Goal: Contribute content: Contribute content

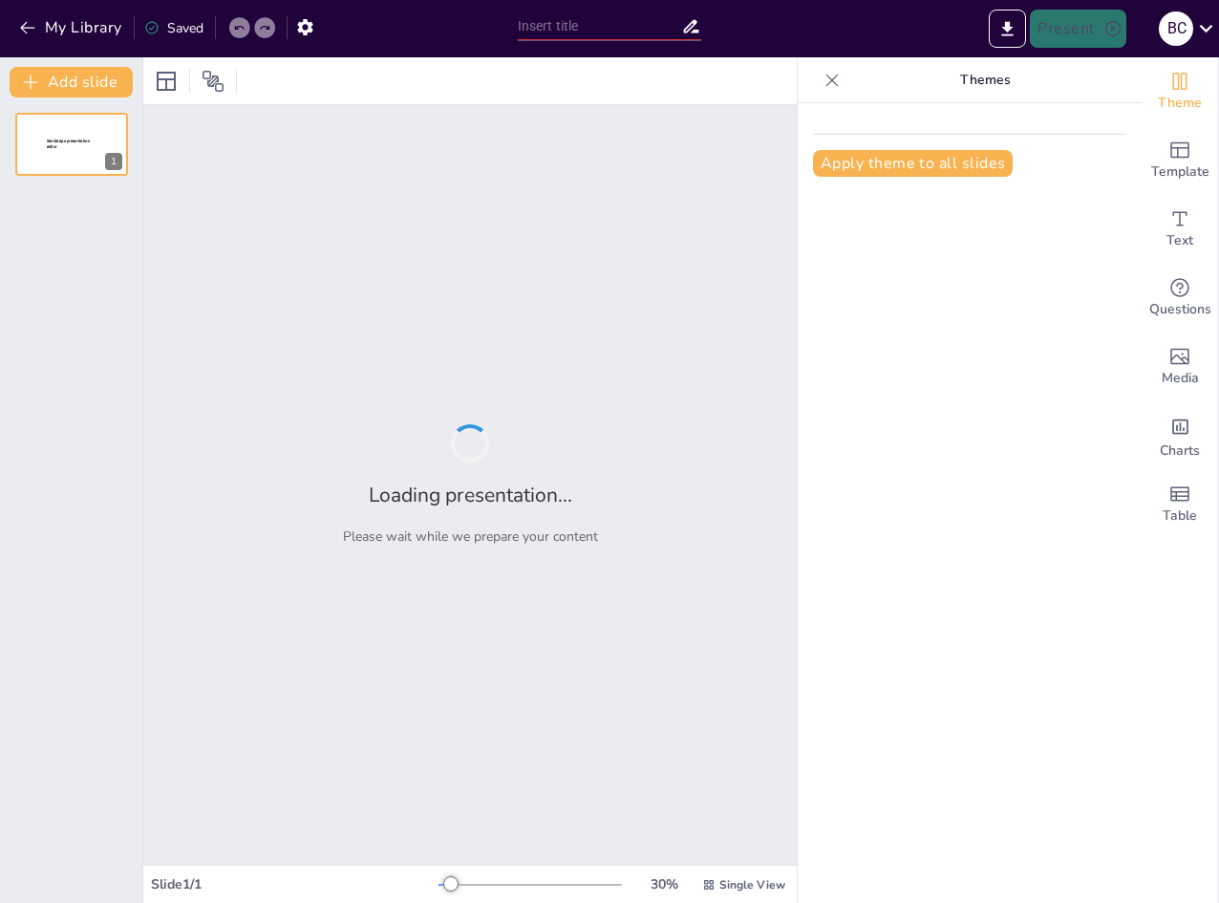
type input "Географічні особливості Харківської області: Рекорди та їх значення"
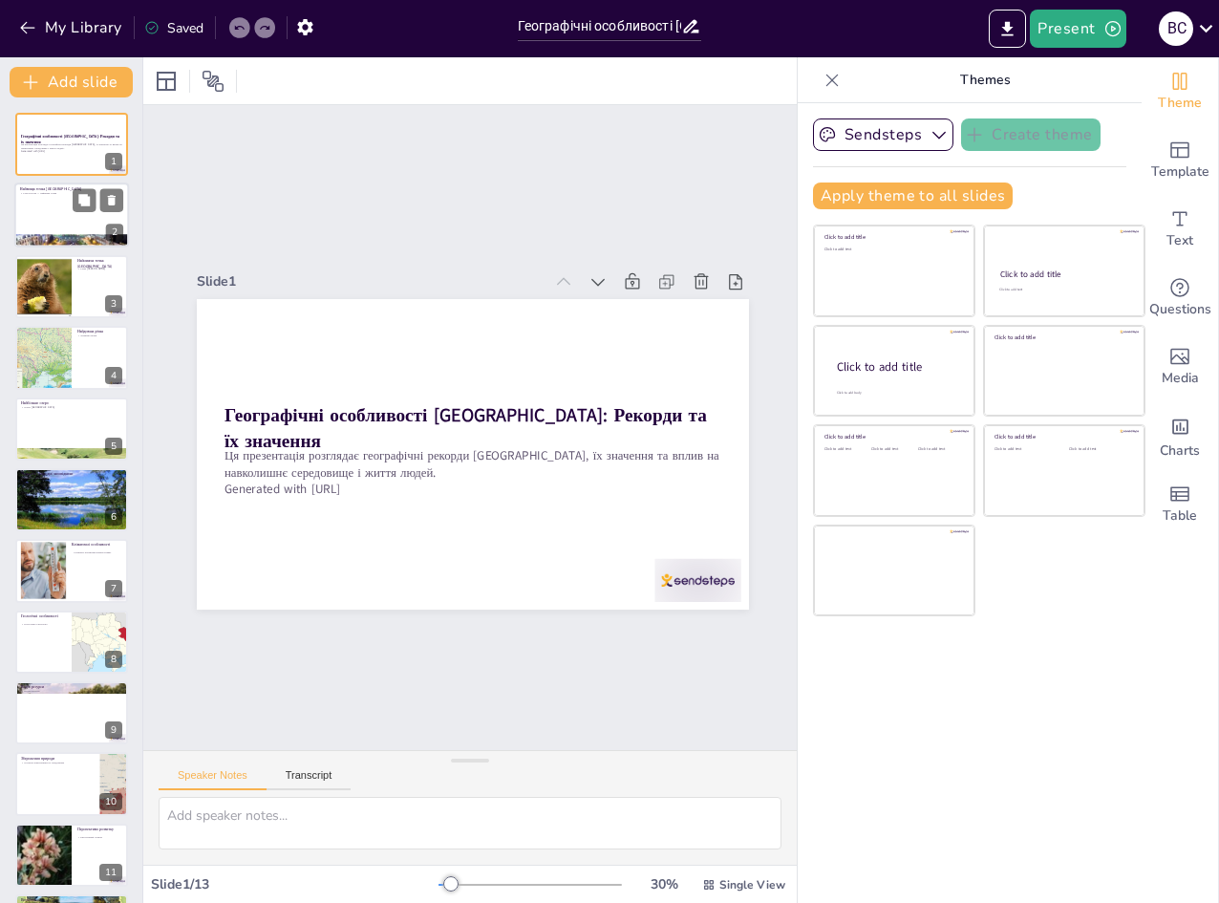
click at [32, 195] on div at bounding box center [71, 215] width 115 height 65
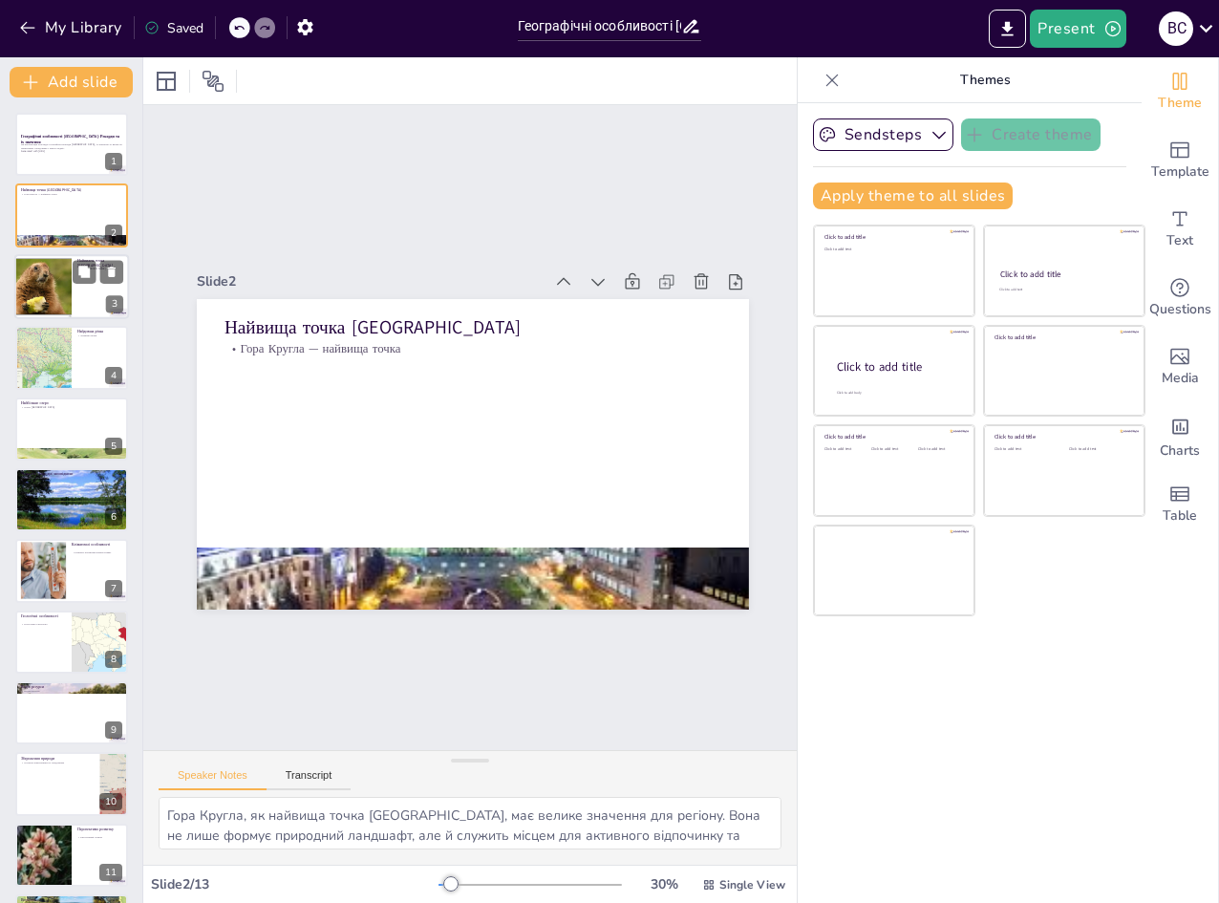
click at [54, 302] on div at bounding box center [43, 286] width 82 height 65
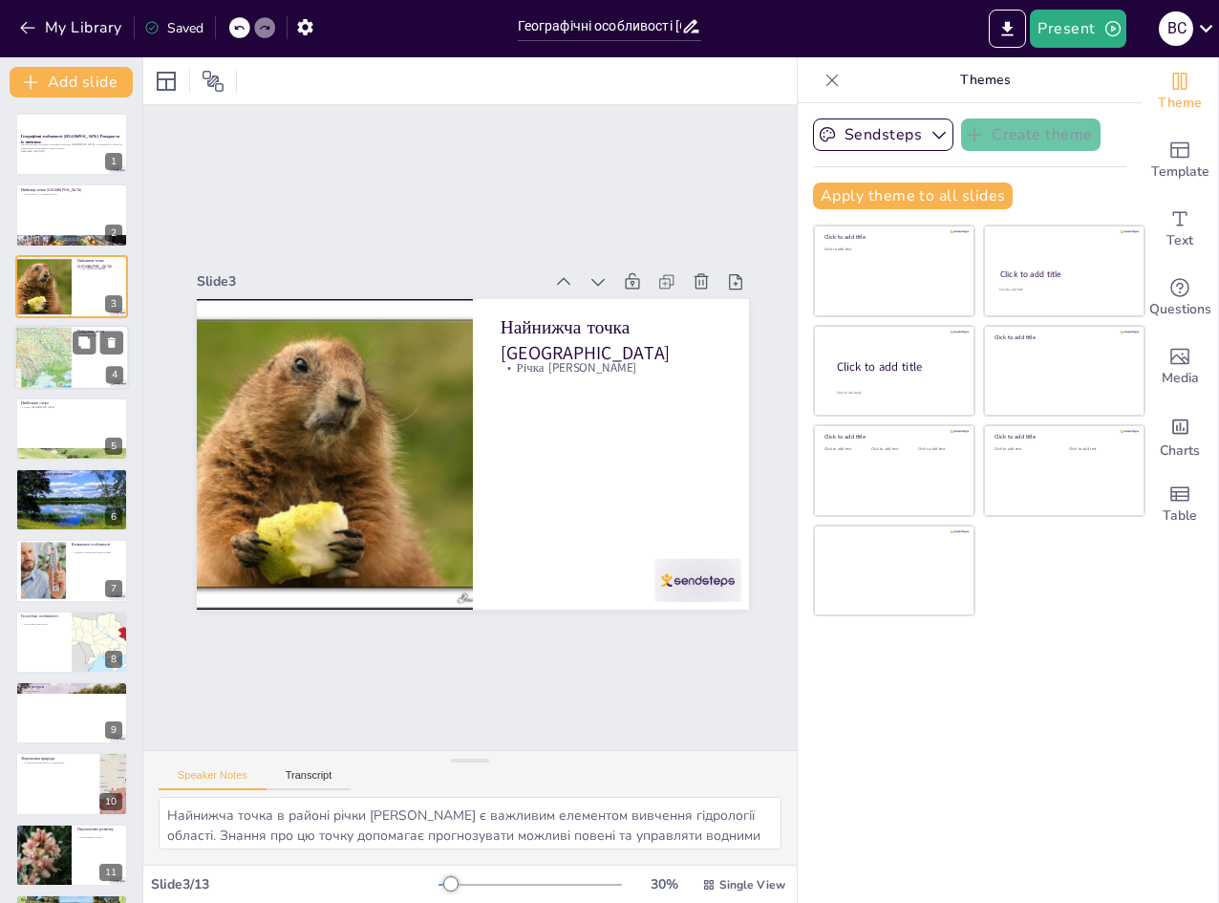
click at [68, 345] on div at bounding box center [42, 357] width 96 height 65
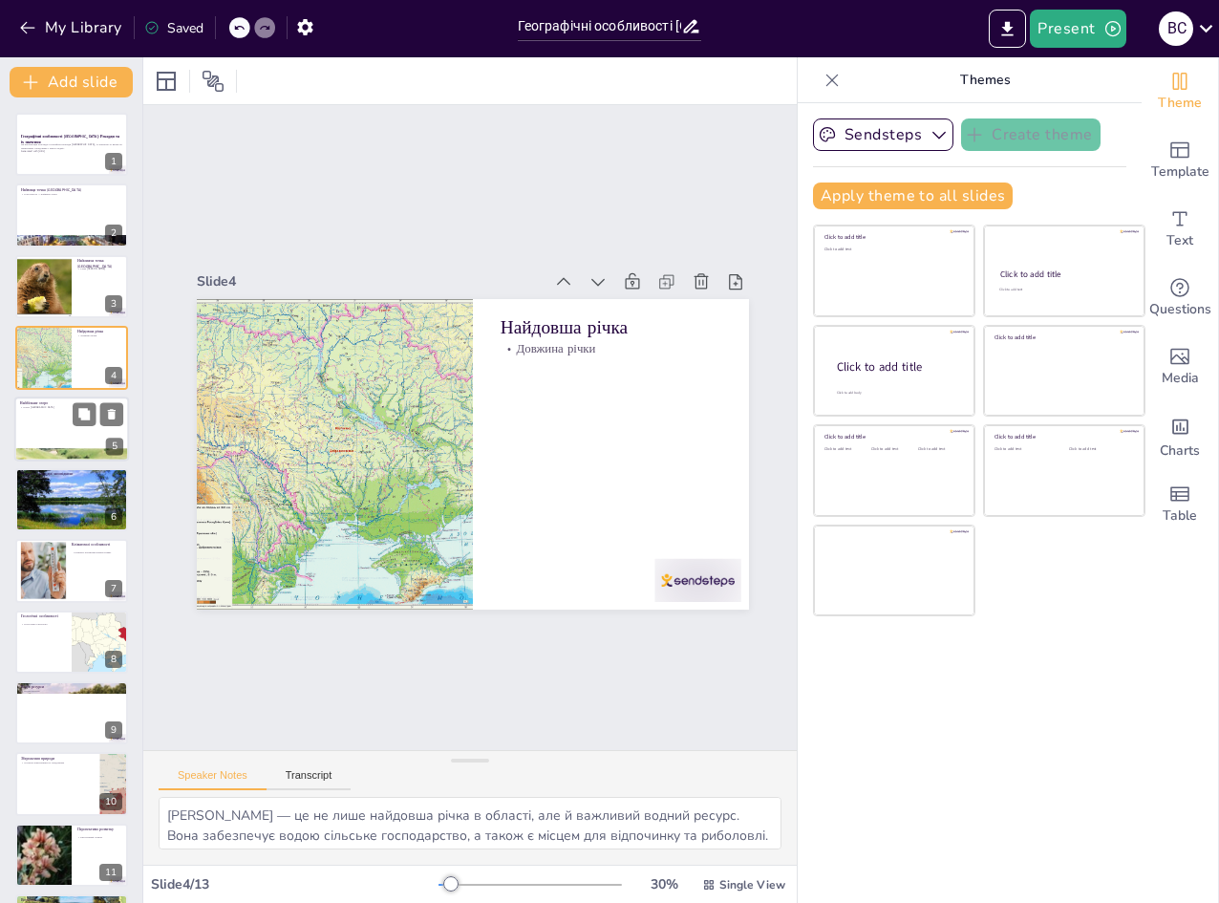
click at [55, 436] on div at bounding box center [71, 428] width 115 height 65
type textarea "Озеро Липецьке, як найбільше в області, має велике значення для екосистеми. Вон…"
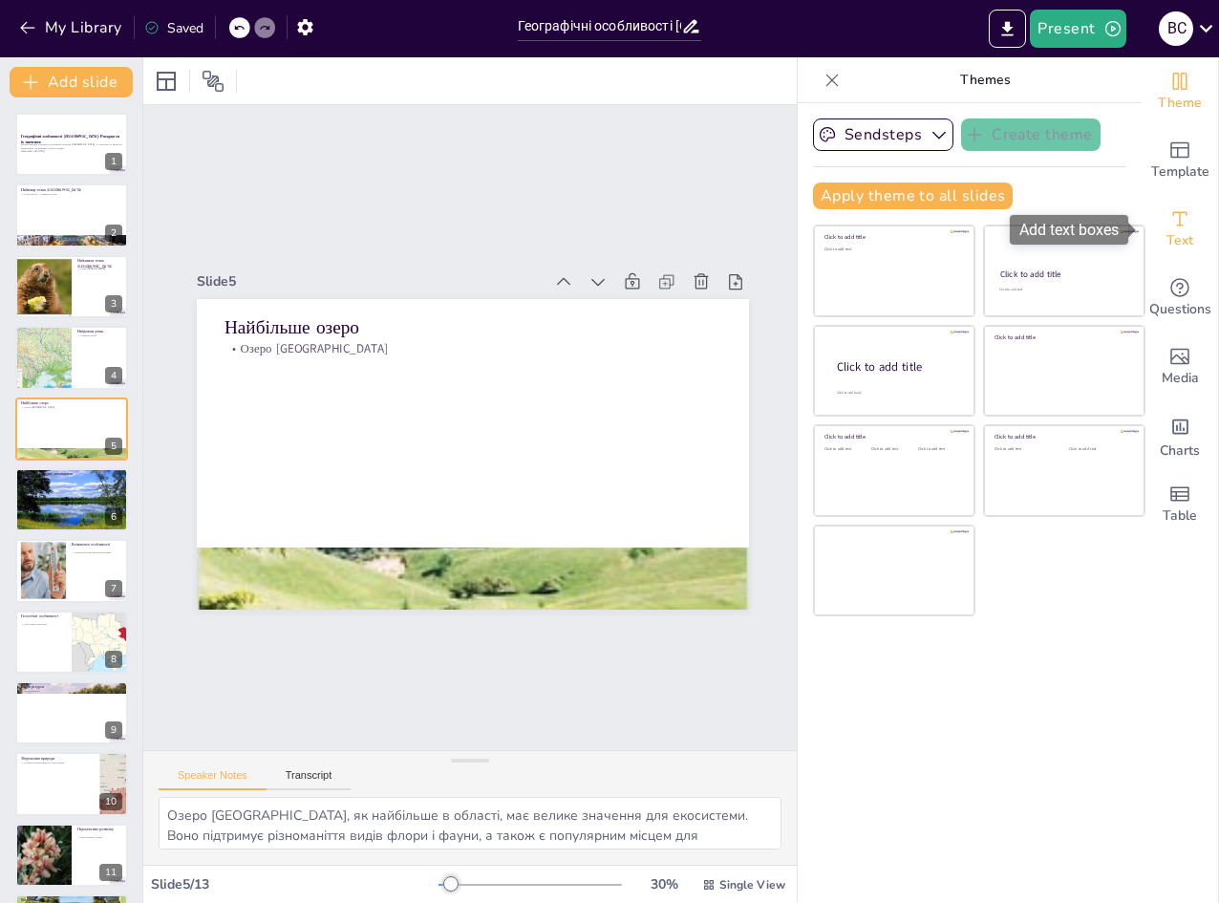
click at [1192, 222] on div "Text" at bounding box center [1180, 229] width 76 height 69
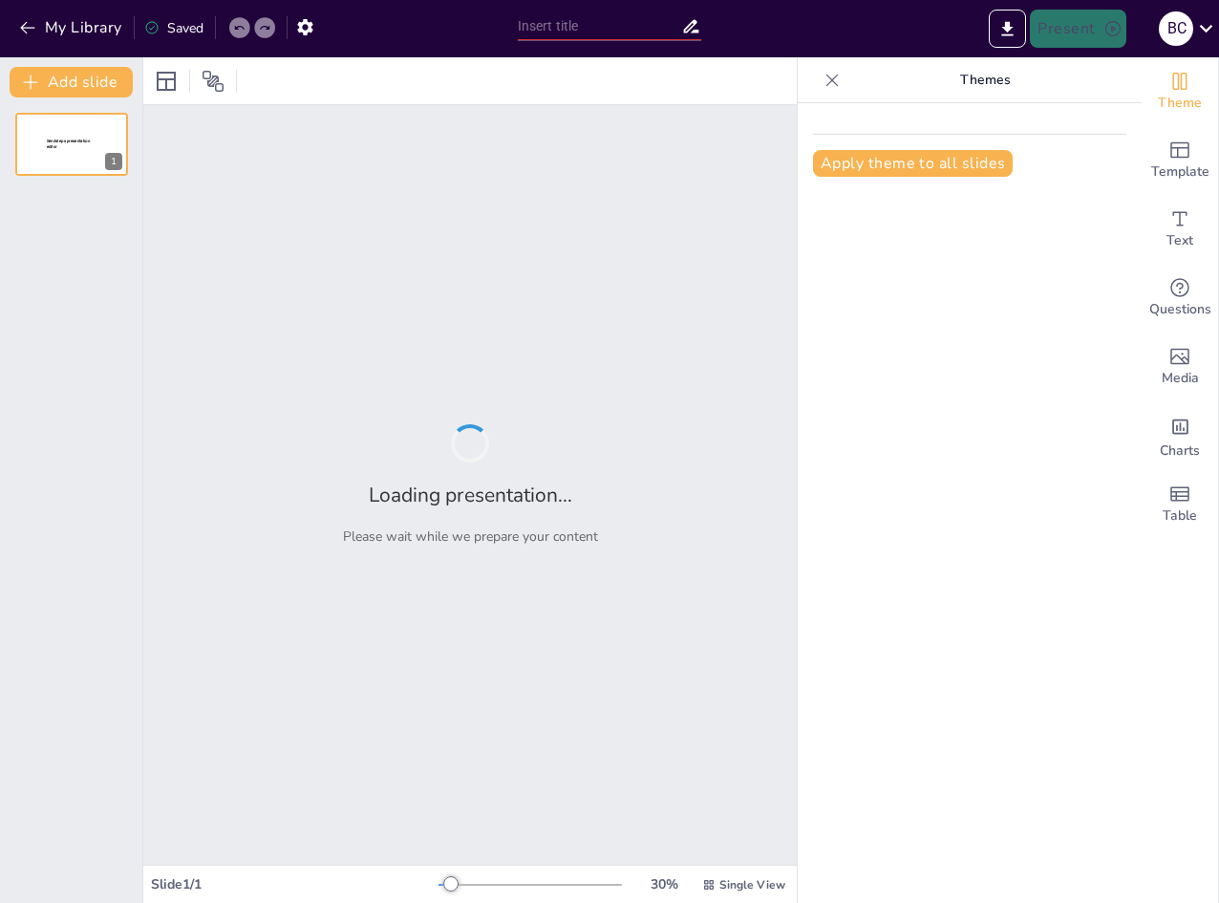
type input "New Sendsteps"
type input "Харківщина в цифрах: Найцікавіші географічні рекорди"
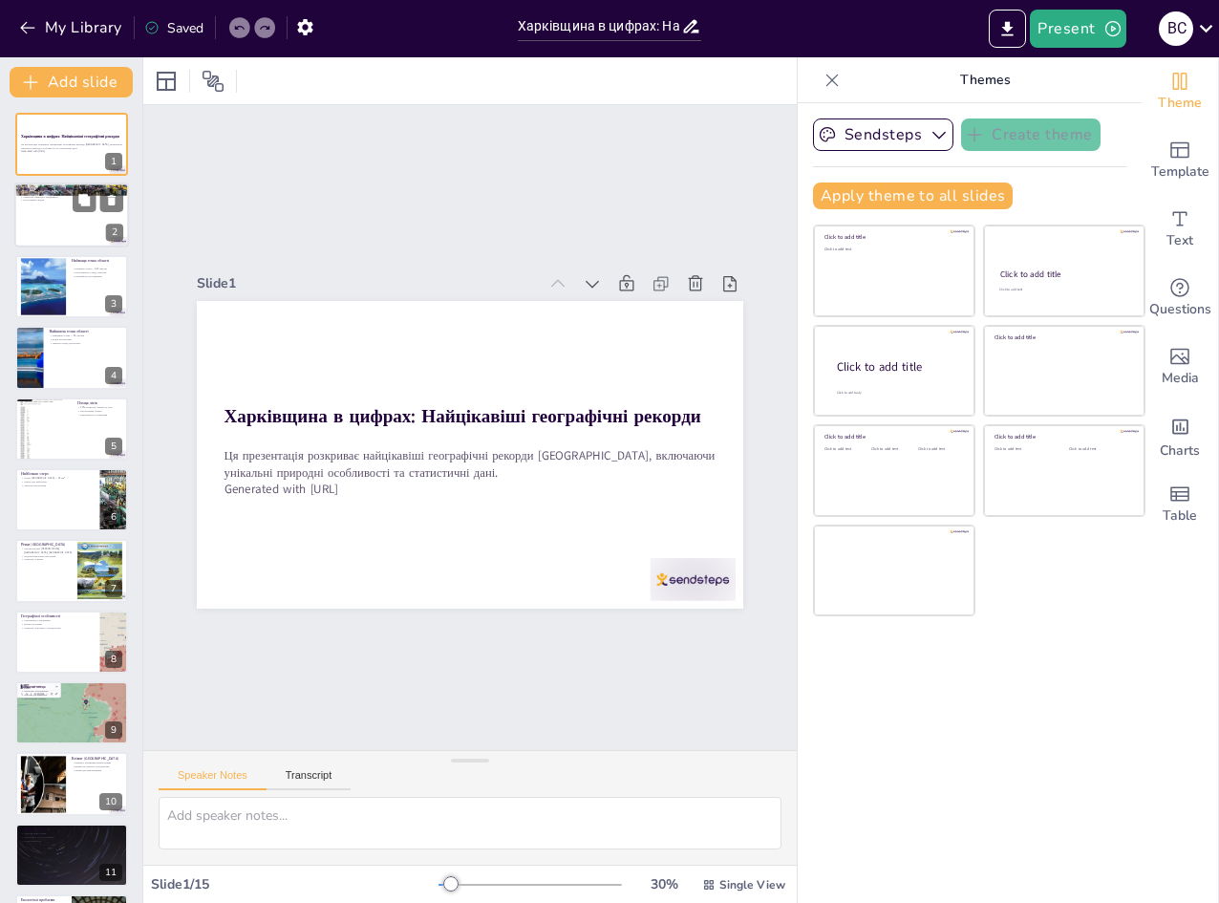
click at [96, 201] on div at bounding box center [98, 200] width 51 height 23
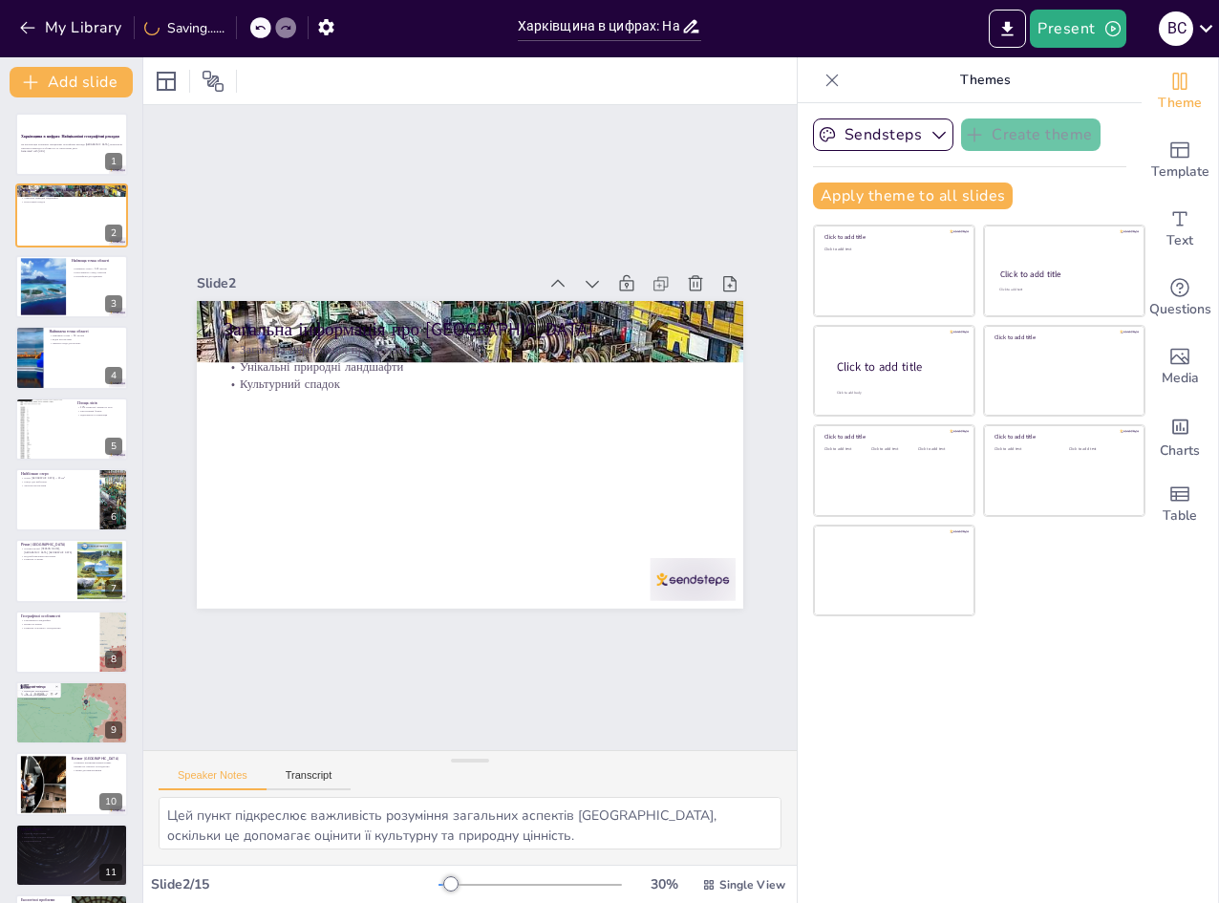
click at [70, 250] on div "[GEOGRAPHIC_DATA] в цифрах: Найцікавіші географічні рекорди Ця презентація розк…" at bounding box center [71, 642] width 142 height 1059
click at [66, 280] on div at bounding box center [71, 286] width 115 height 65
type textarea "Висота гори є важливим фактором для розуміння географії області та її ландшафті…"
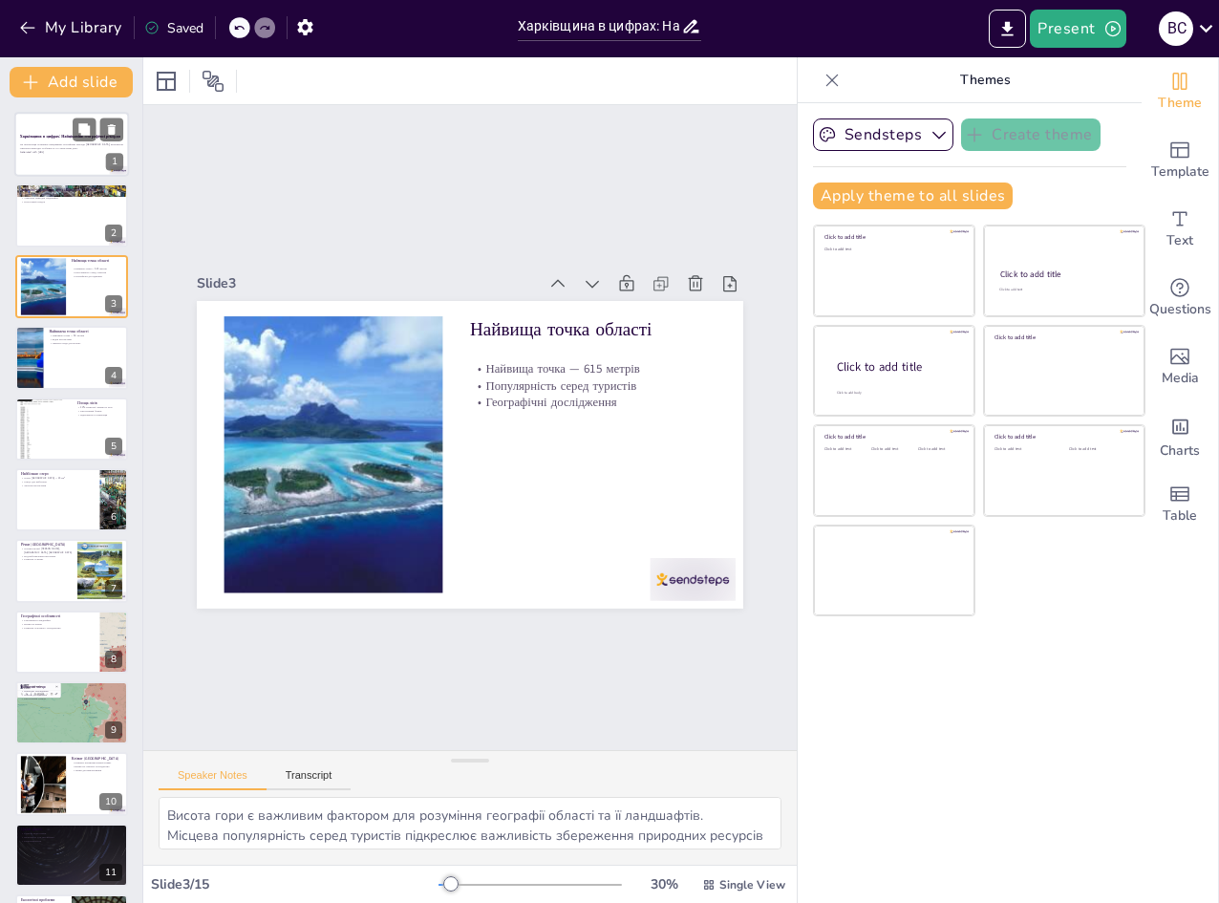
click at [56, 134] on strong "Харківщина в цифрах: Найцікавіші географічні рекорди" at bounding box center [70, 136] width 100 height 5
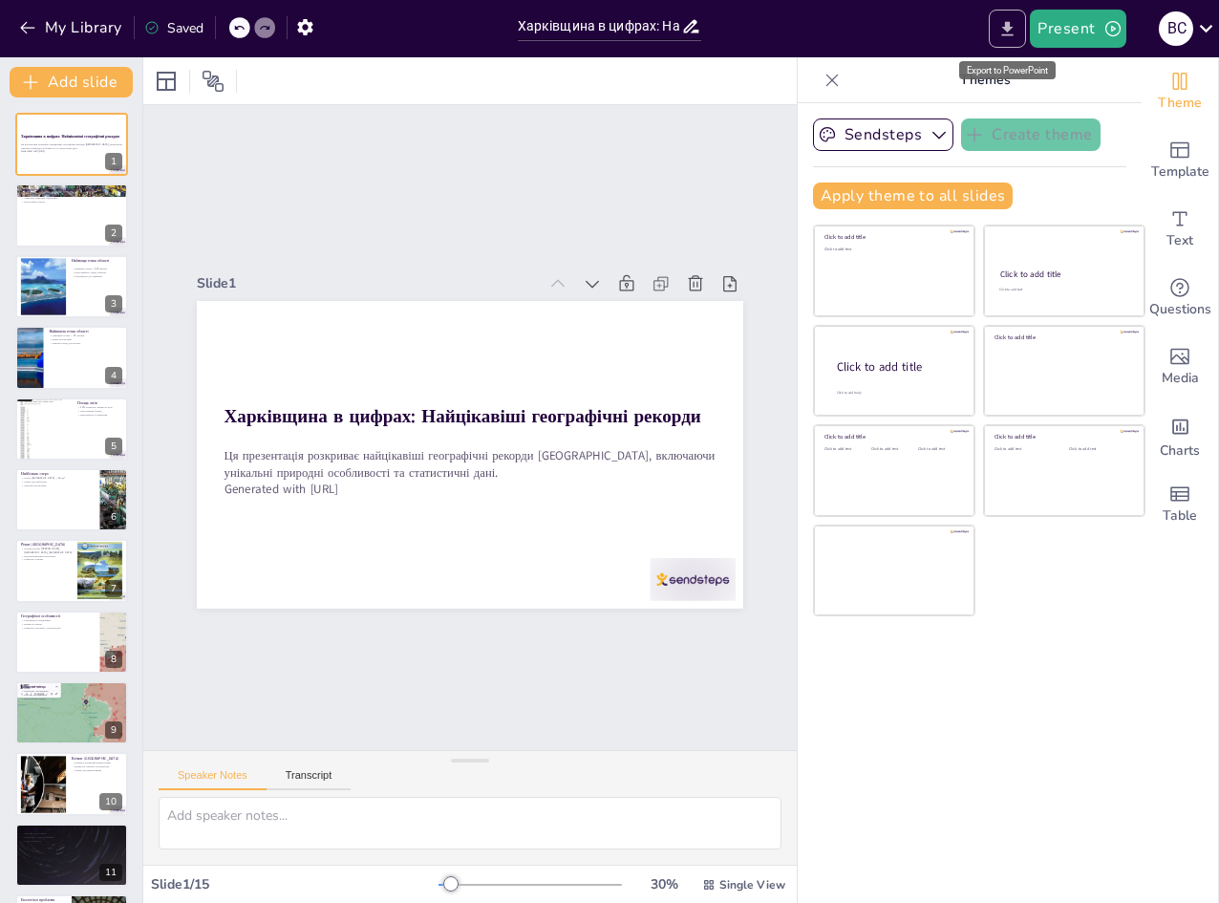
click at [1016, 24] on icon "Export to PowerPoint" at bounding box center [1007, 29] width 20 height 20
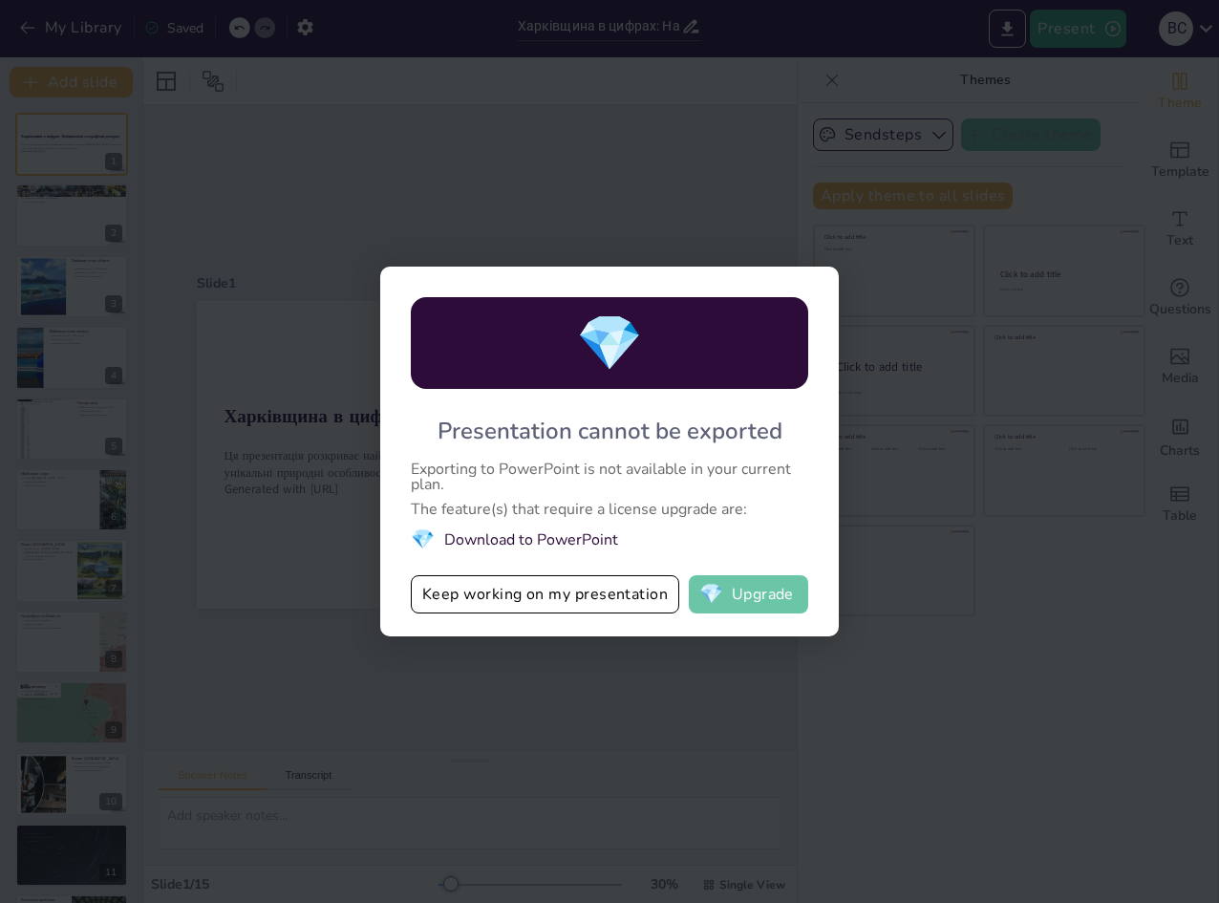
click at [739, 590] on button "💎 Upgrade" at bounding box center [748, 594] width 119 height 38
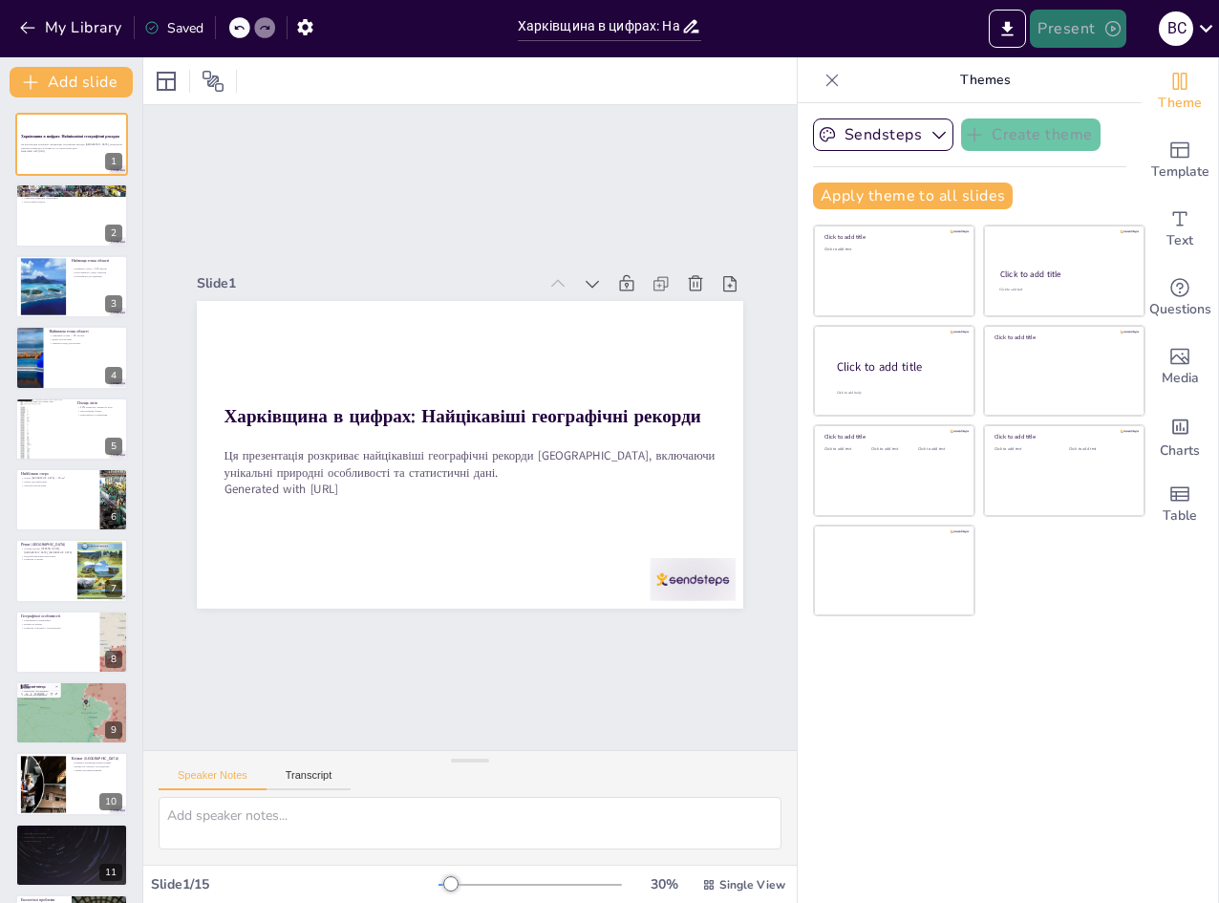
click at [1103, 35] on icon "button" at bounding box center [1112, 28] width 19 height 19
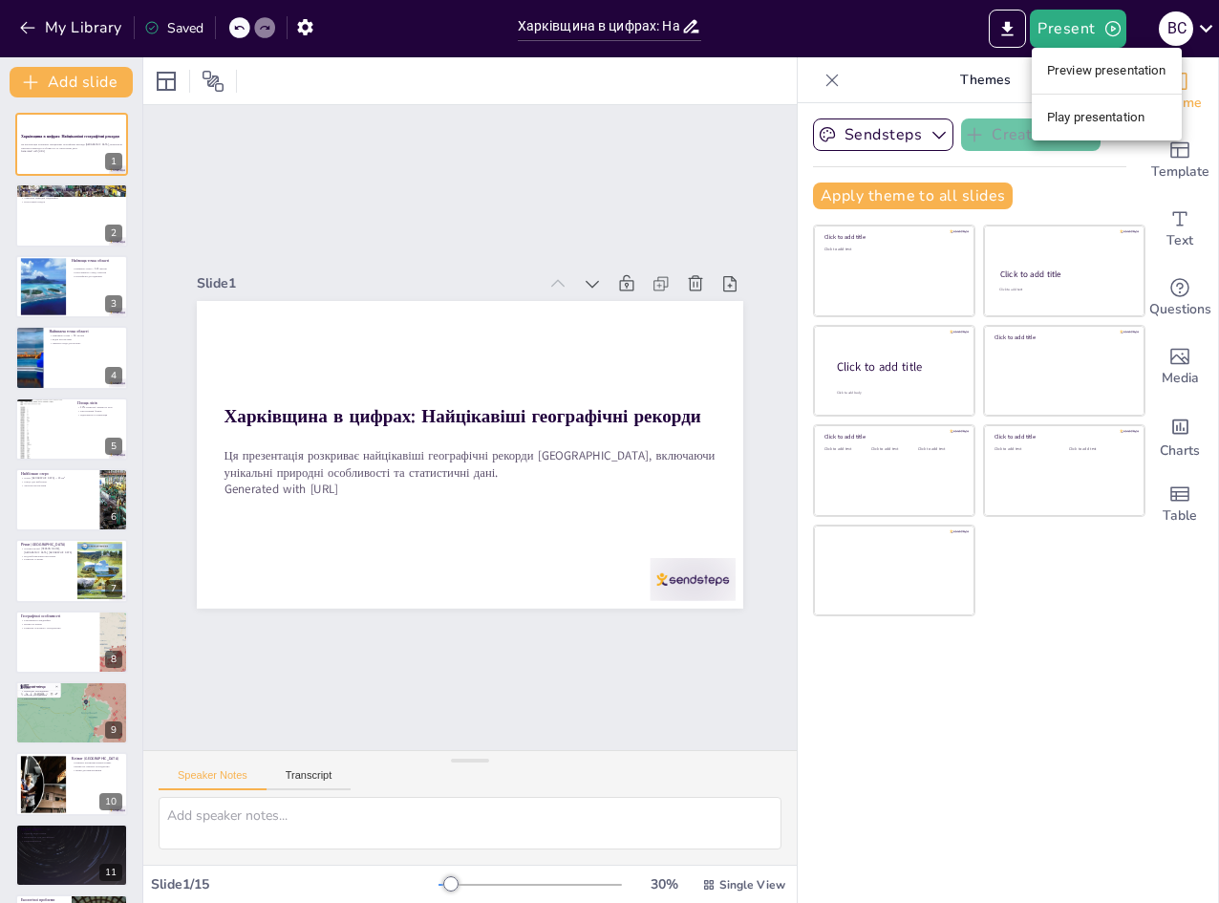
click at [1078, 112] on li "Play presentation" at bounding box center [1107, 117] width 150 height 31
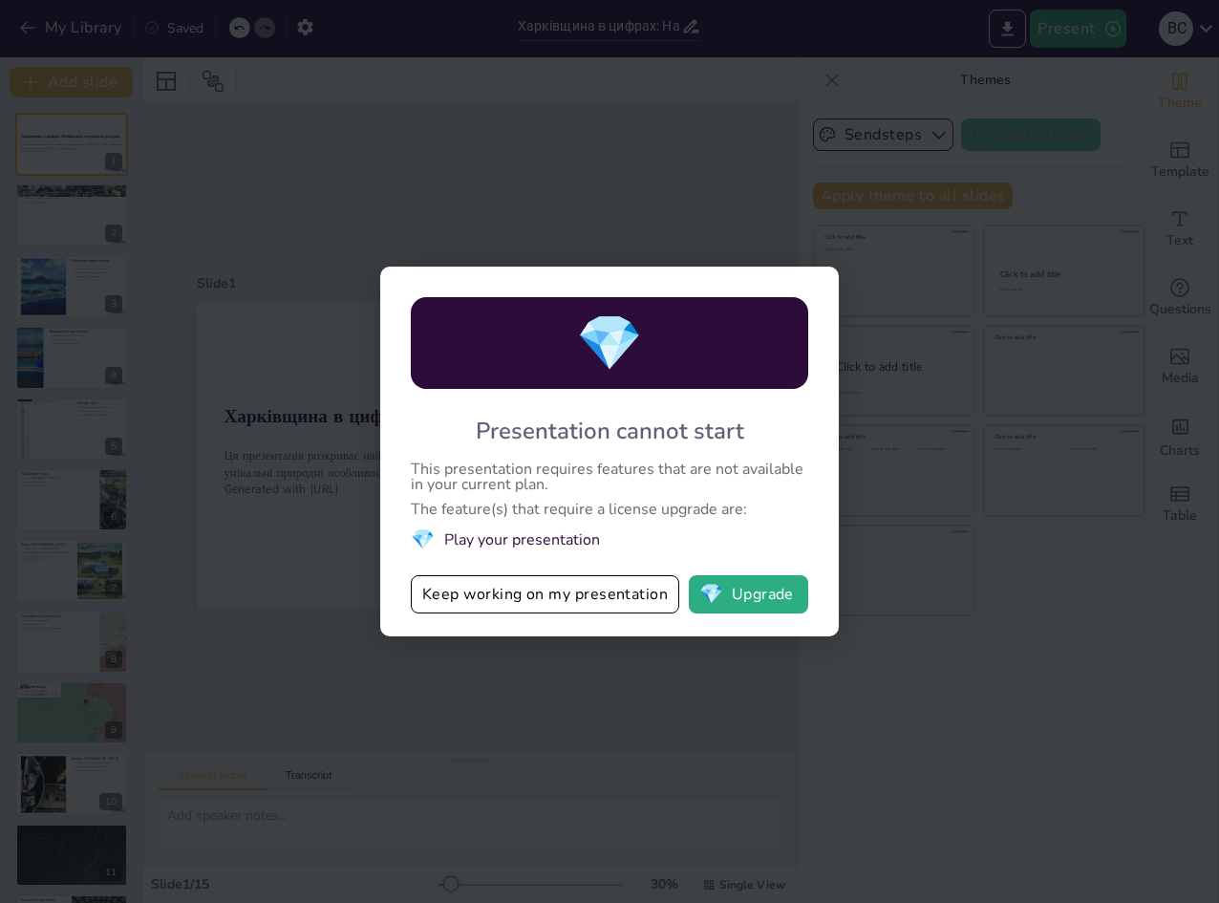
click at [284, 605] on div "💎 Presentation cannot start This presentation requires features that are not av…" at bounding box center [609, 451] width 1219 height 903
click at [516, 592] on button "Keep working on my presentation" at bounding box center [545, 594] width 268 height 38
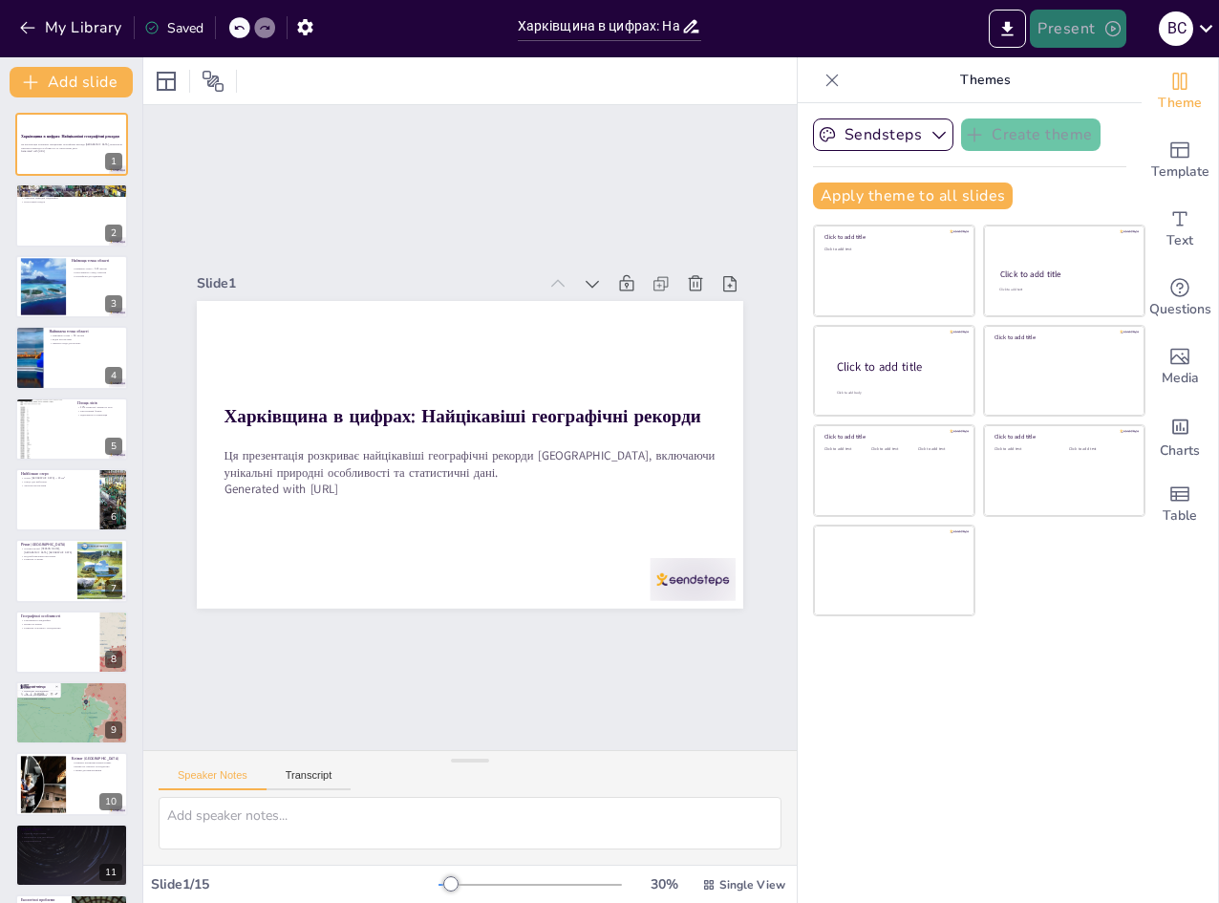
click at [1112, 23] on icon "button" at bounding box center [1112, 28] width 19 height 19
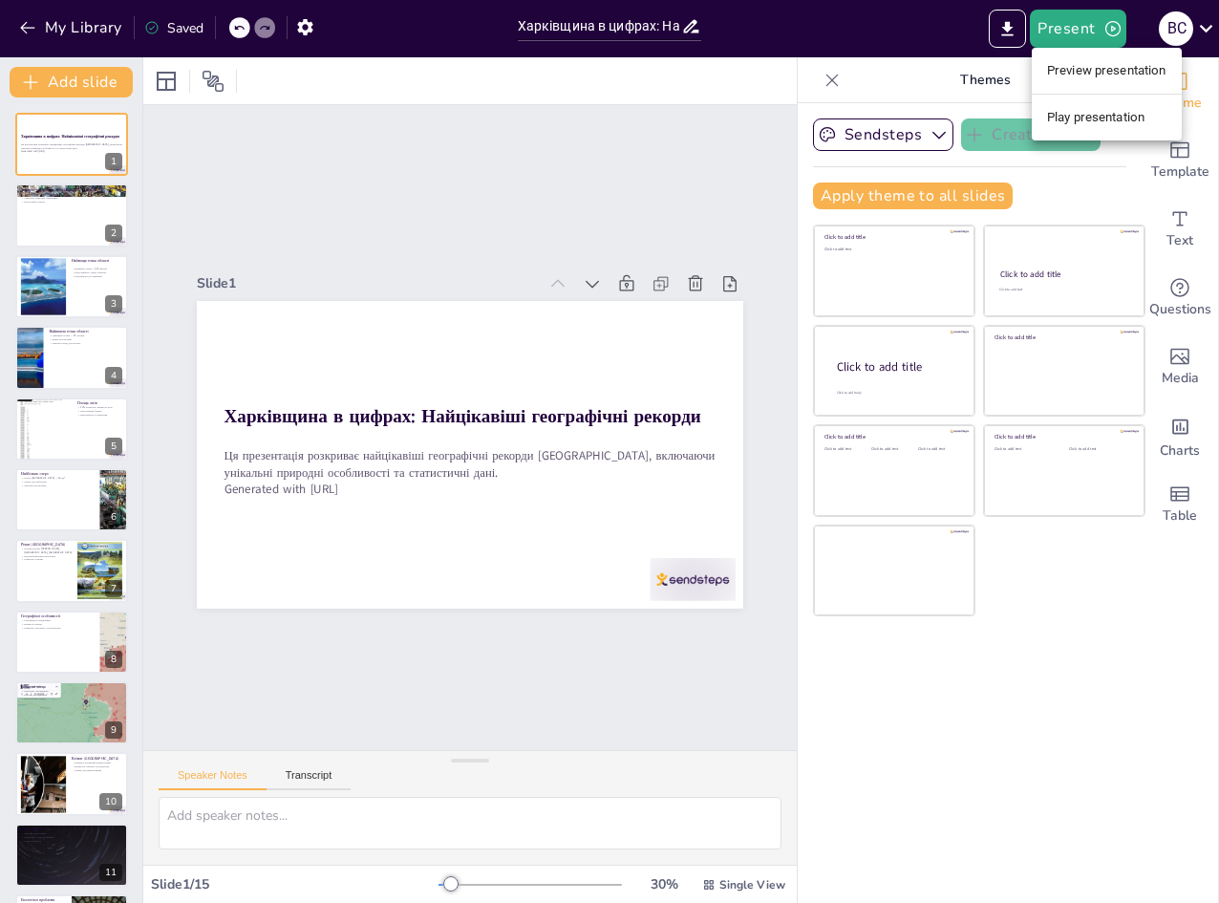
click at [1104, 60] on li "Preview presentation" at bounding box center [1107, 70] width 150 height 31
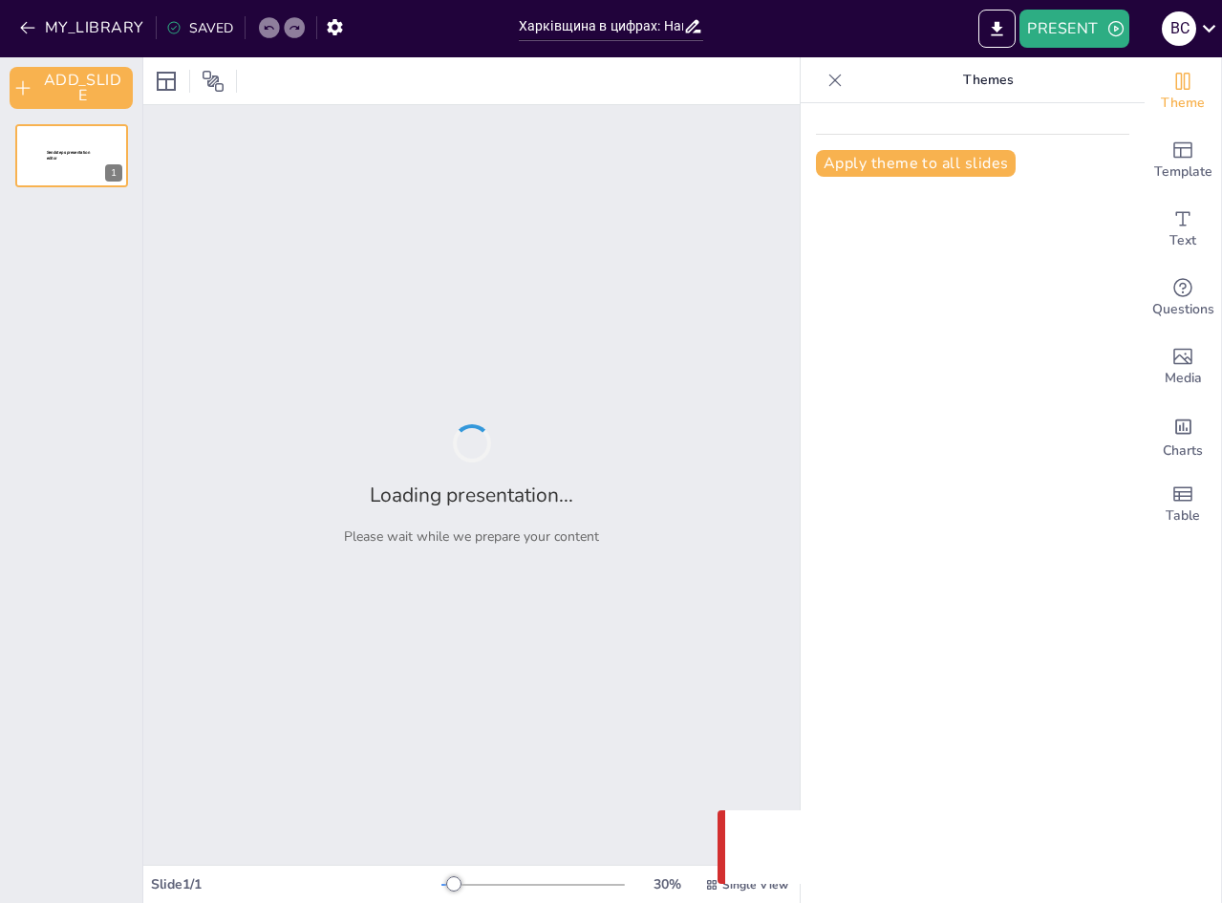
type input "Харківщина в цифрах: Найцікавіші географічні рекорди"
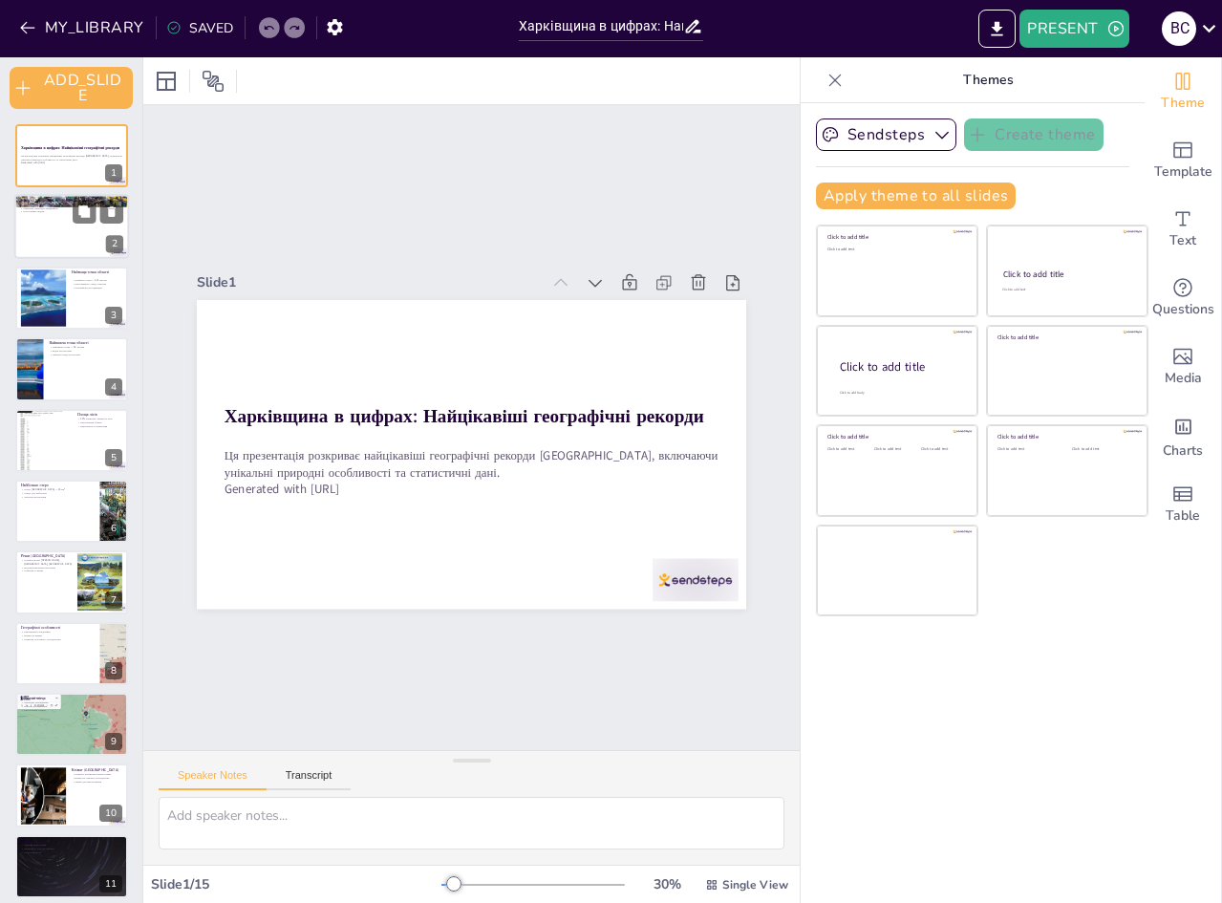
click at [62, 231] on div at bounding box center [71, 227] width 115 height 65
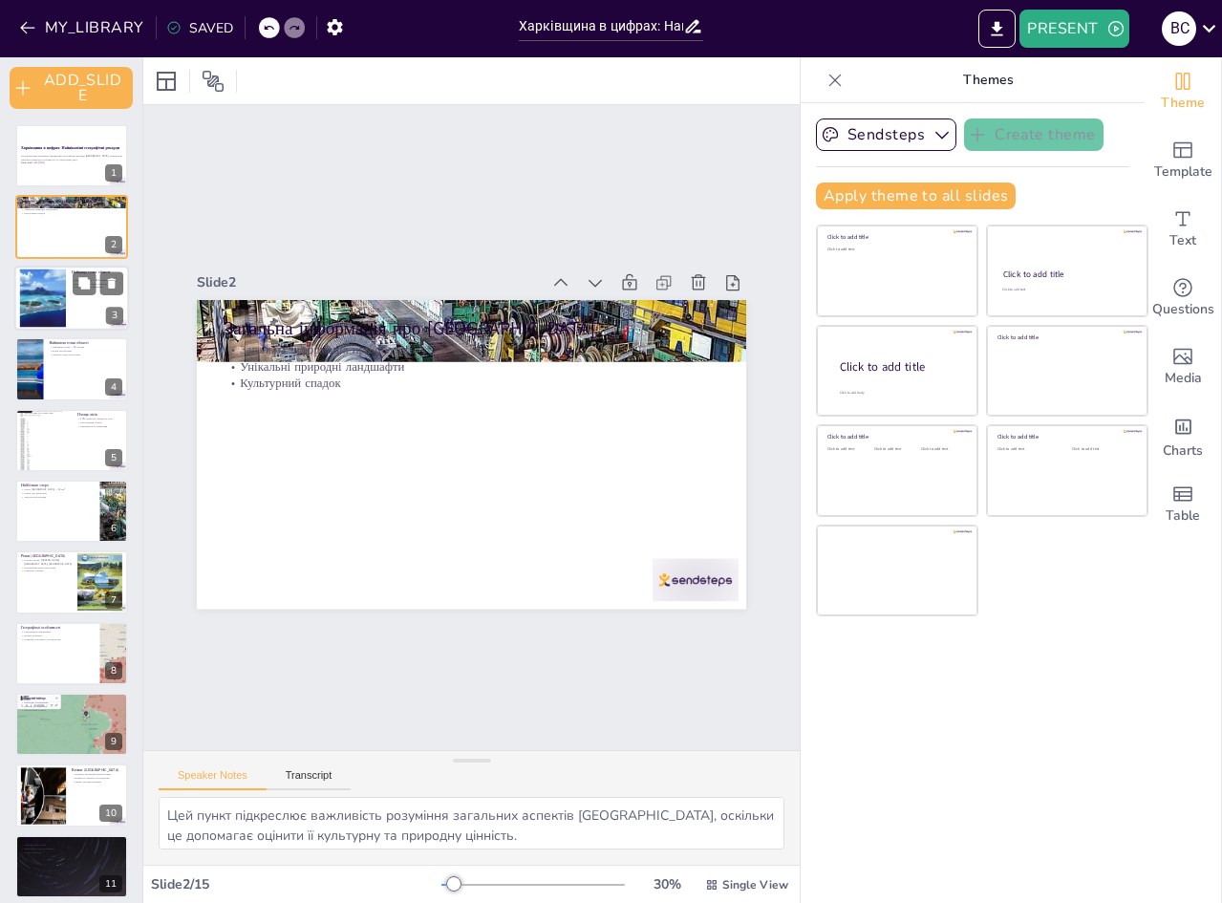
click at [53, 292] on div at bounding box center [43, 297] width 94 height 58
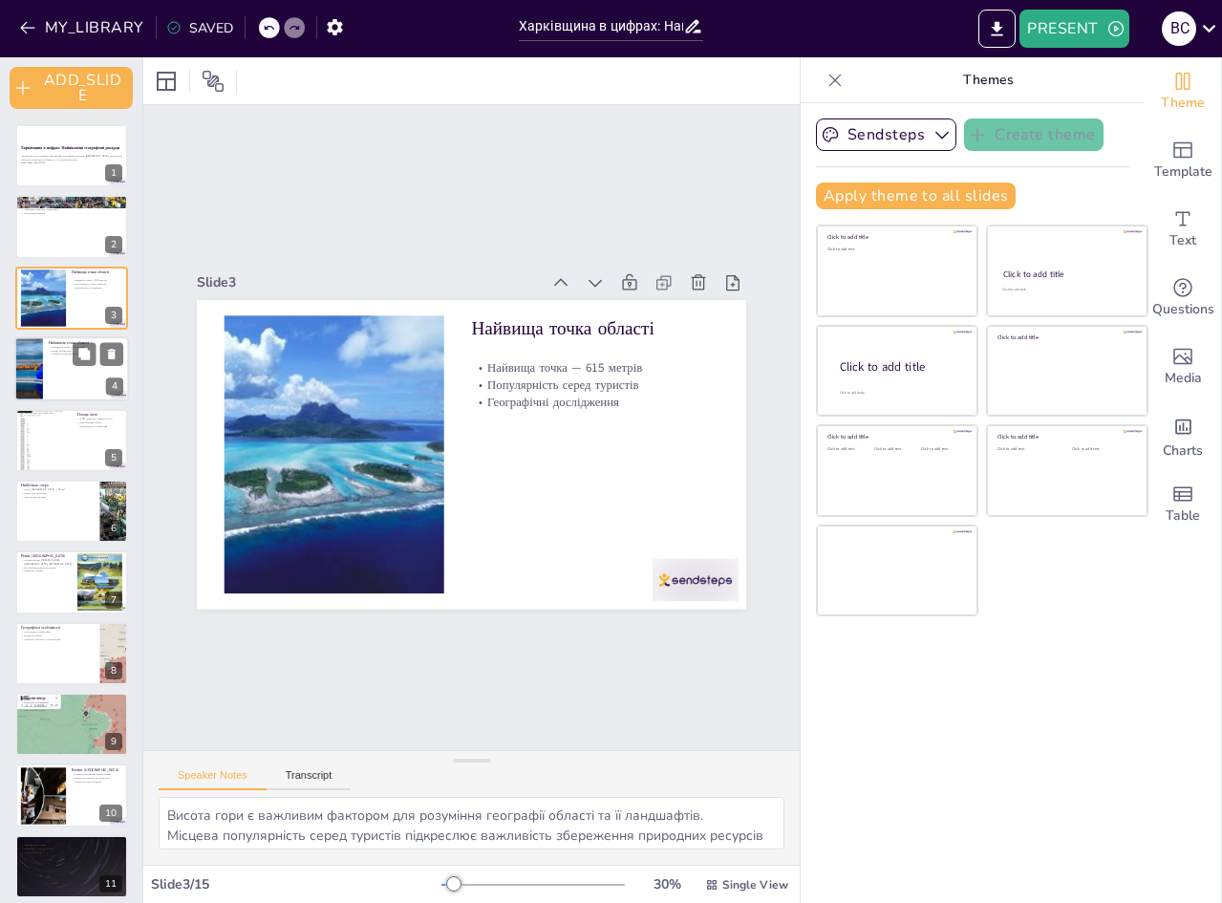
click at [54, 385] on div at bounding box center [71, 368] width 115 height 65
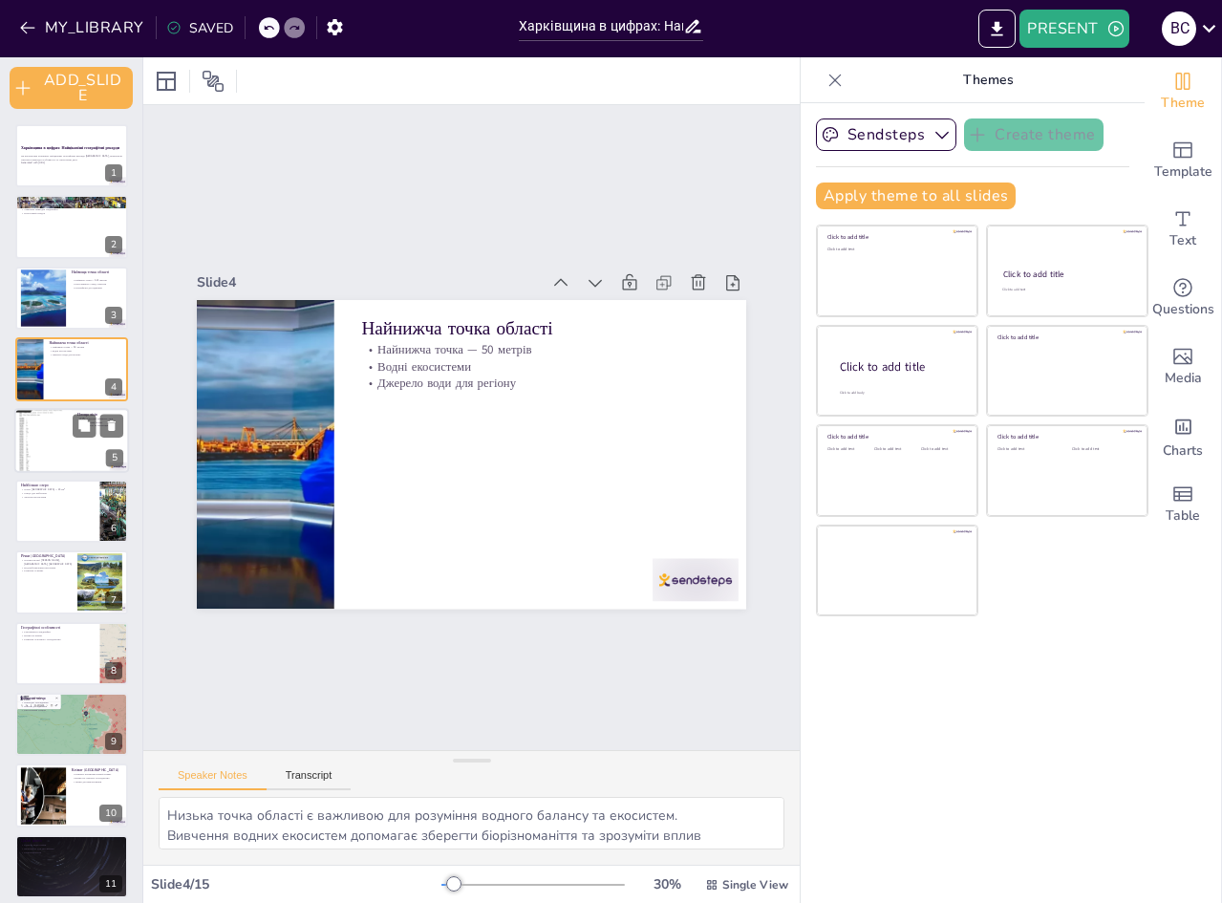
click at [38, 437] on div at bounding box center [42, 440] width 57 height 76
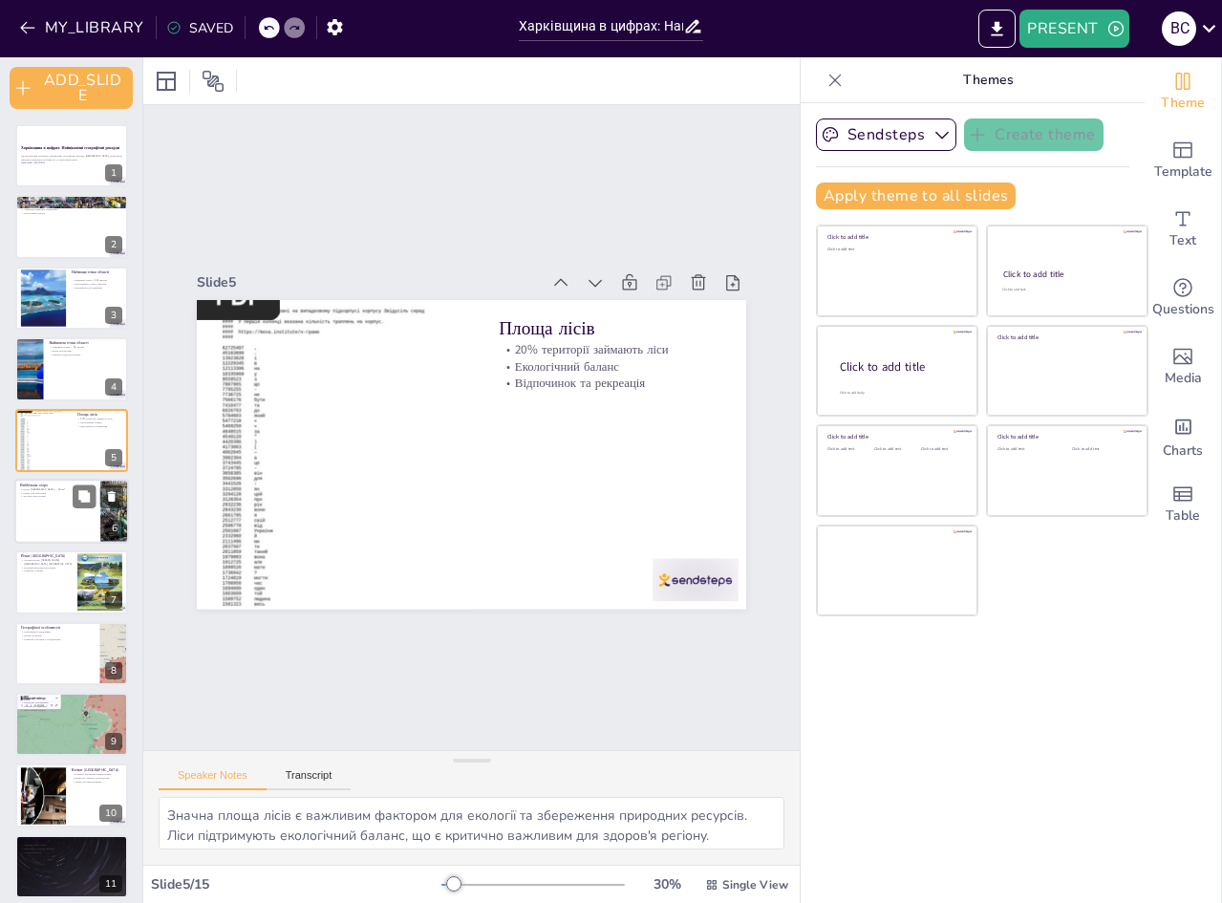
click at [73, 526] on div at bounding box center [71, 511] width 115 height 65
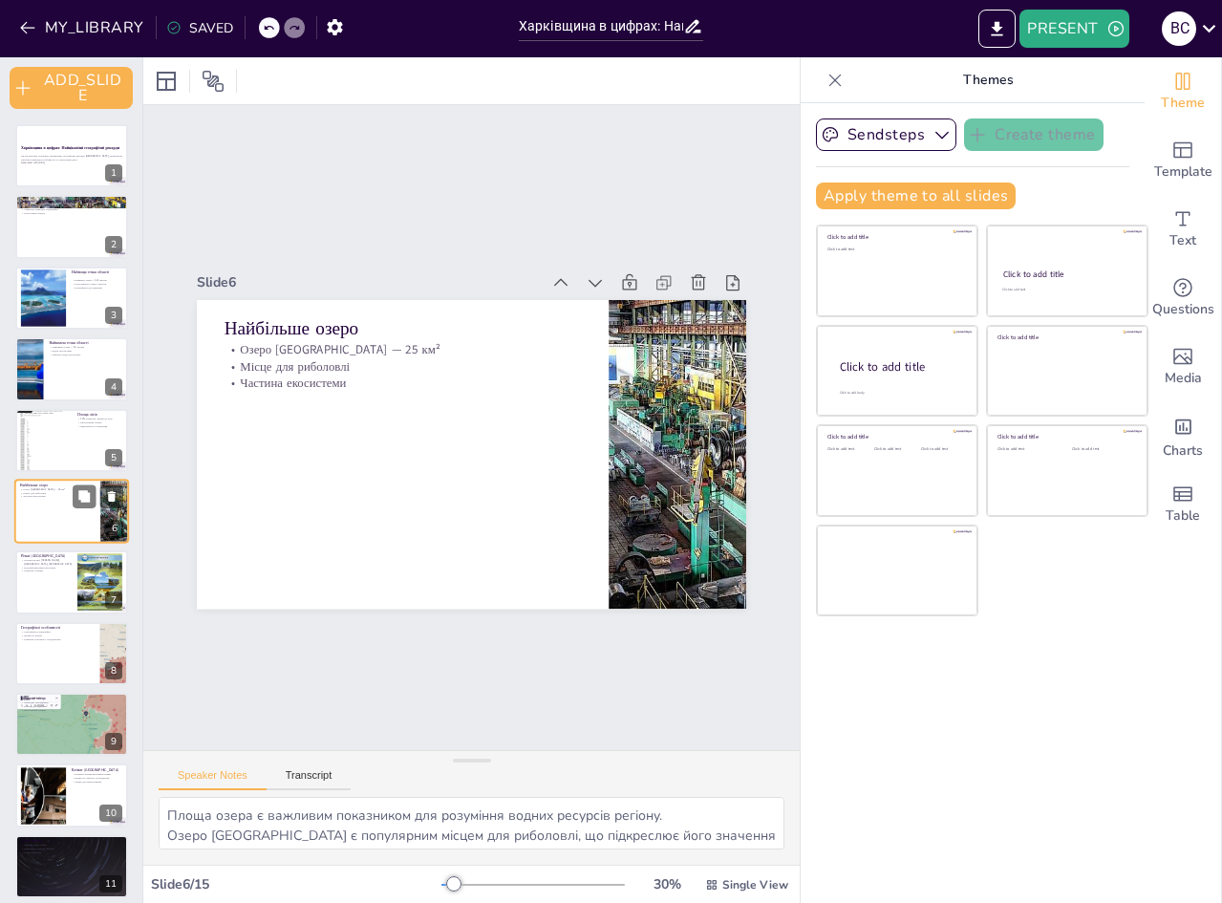
scroll to position [6, 0]
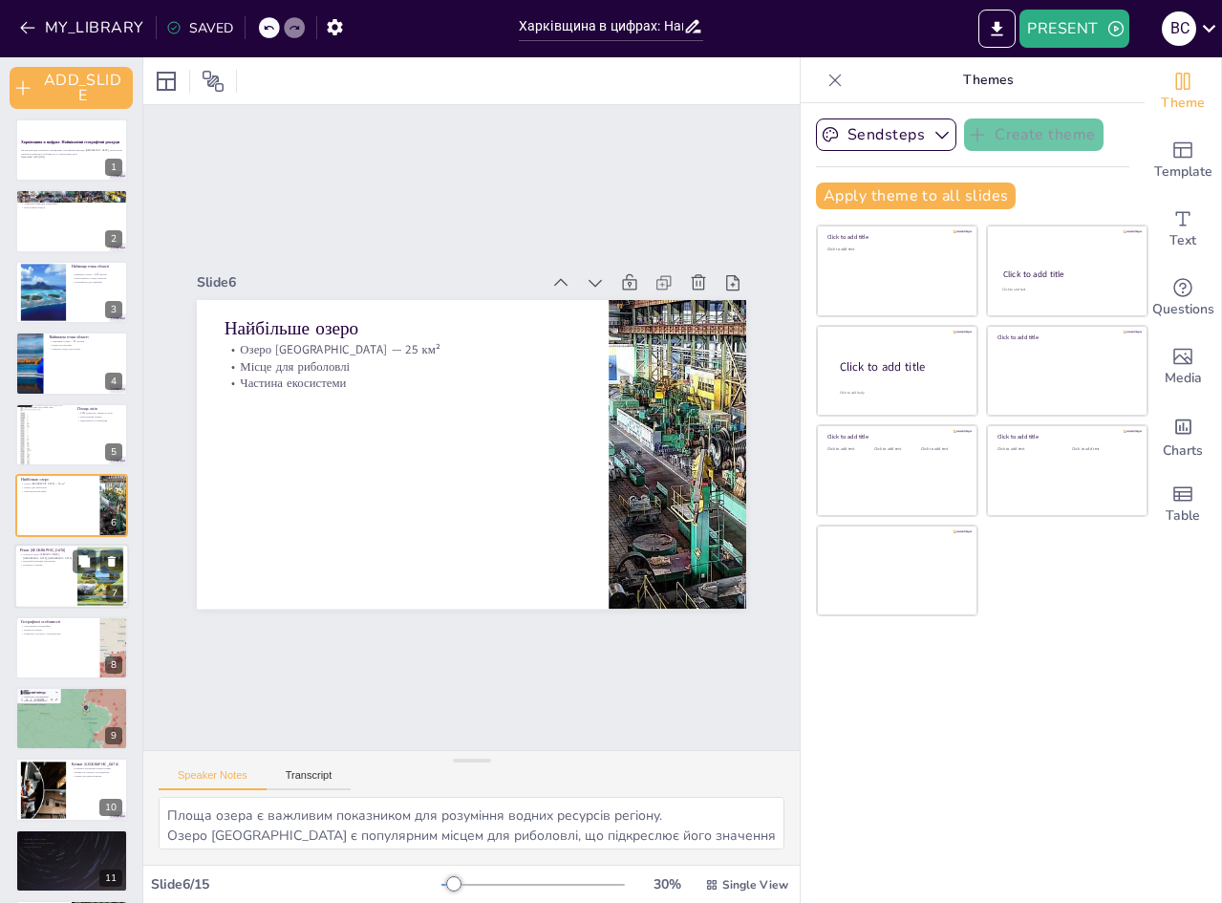
click at [89, 582] on div at bounding box center [100, 577] width 46 height 68
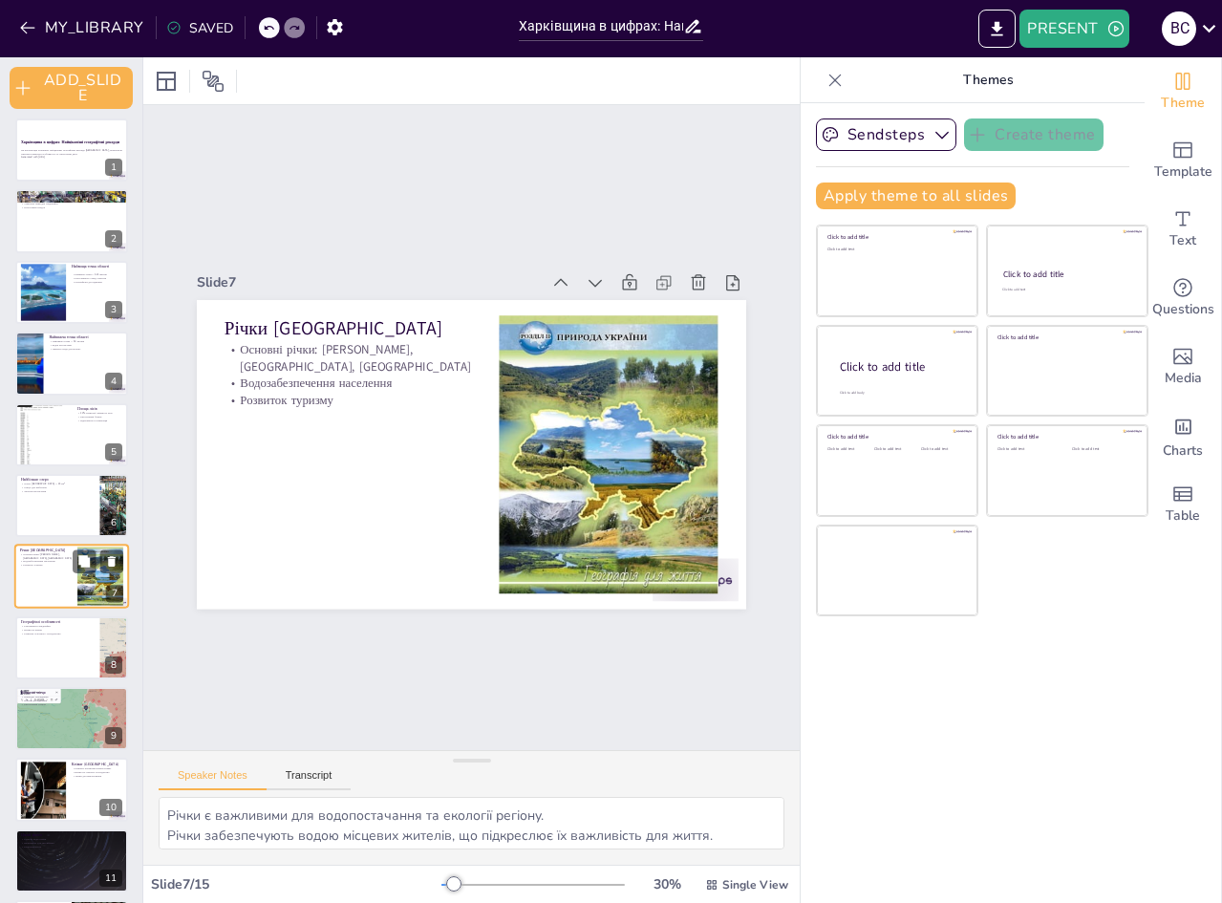
scroll to position [76, 0]
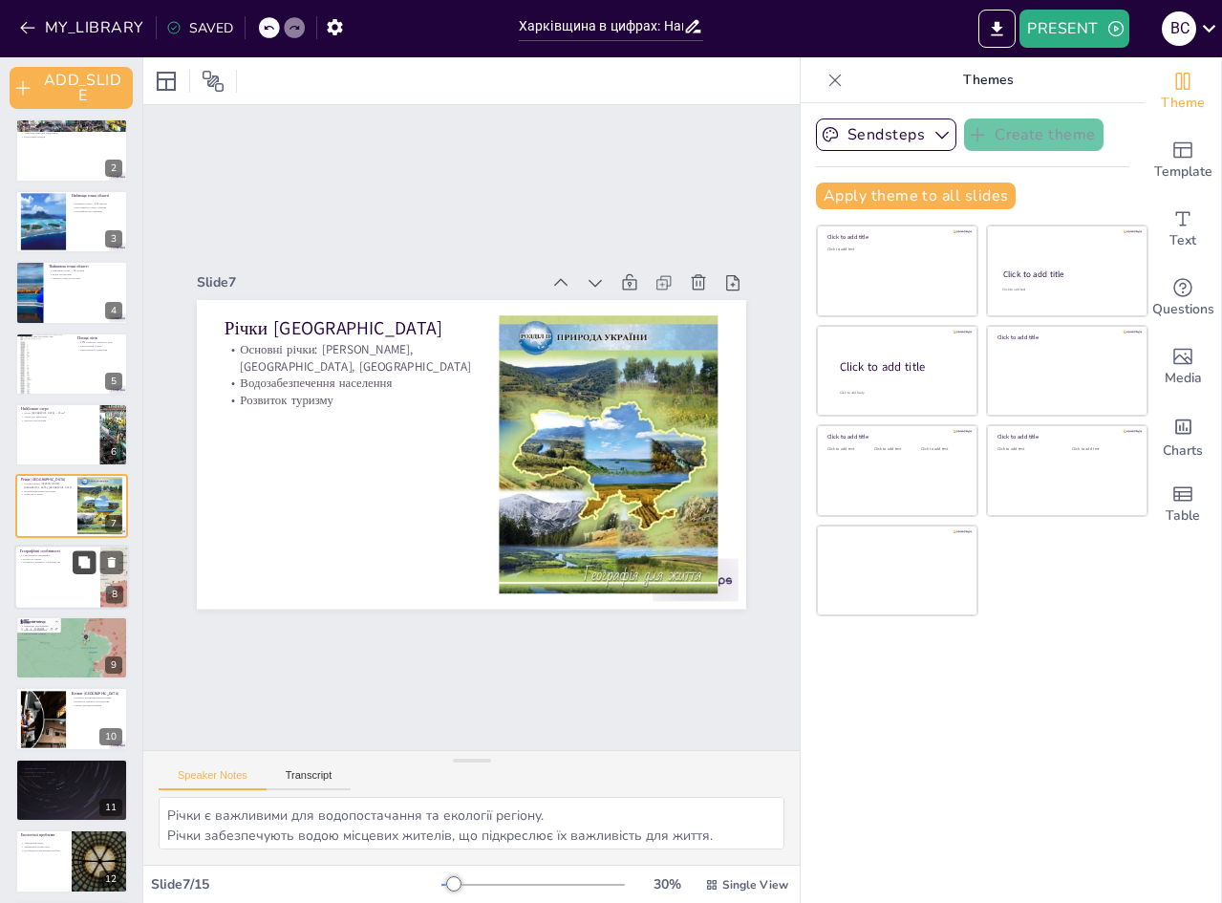
click at [94, 563] on button at bounding box center [84, 561] width 23 height 23
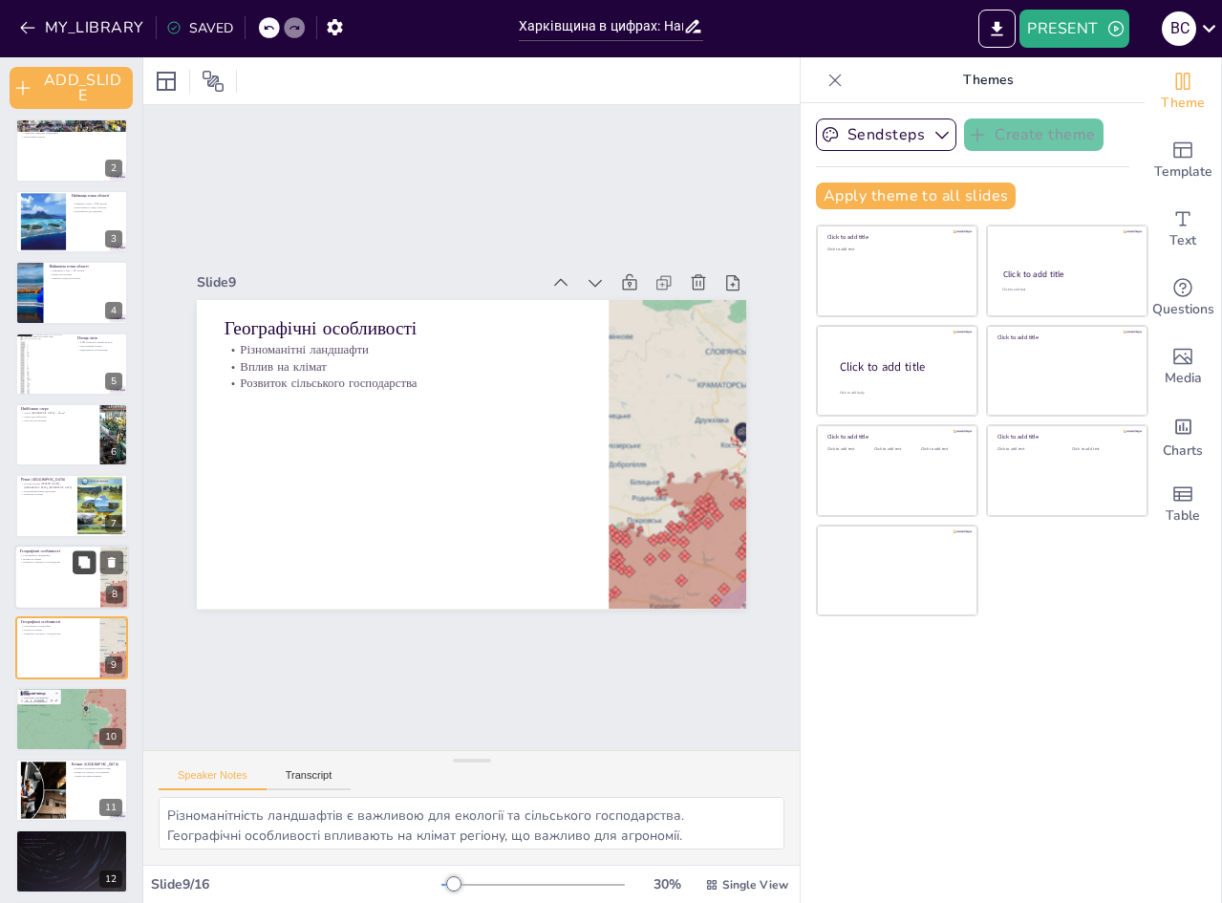
scroll to position [219, 0]
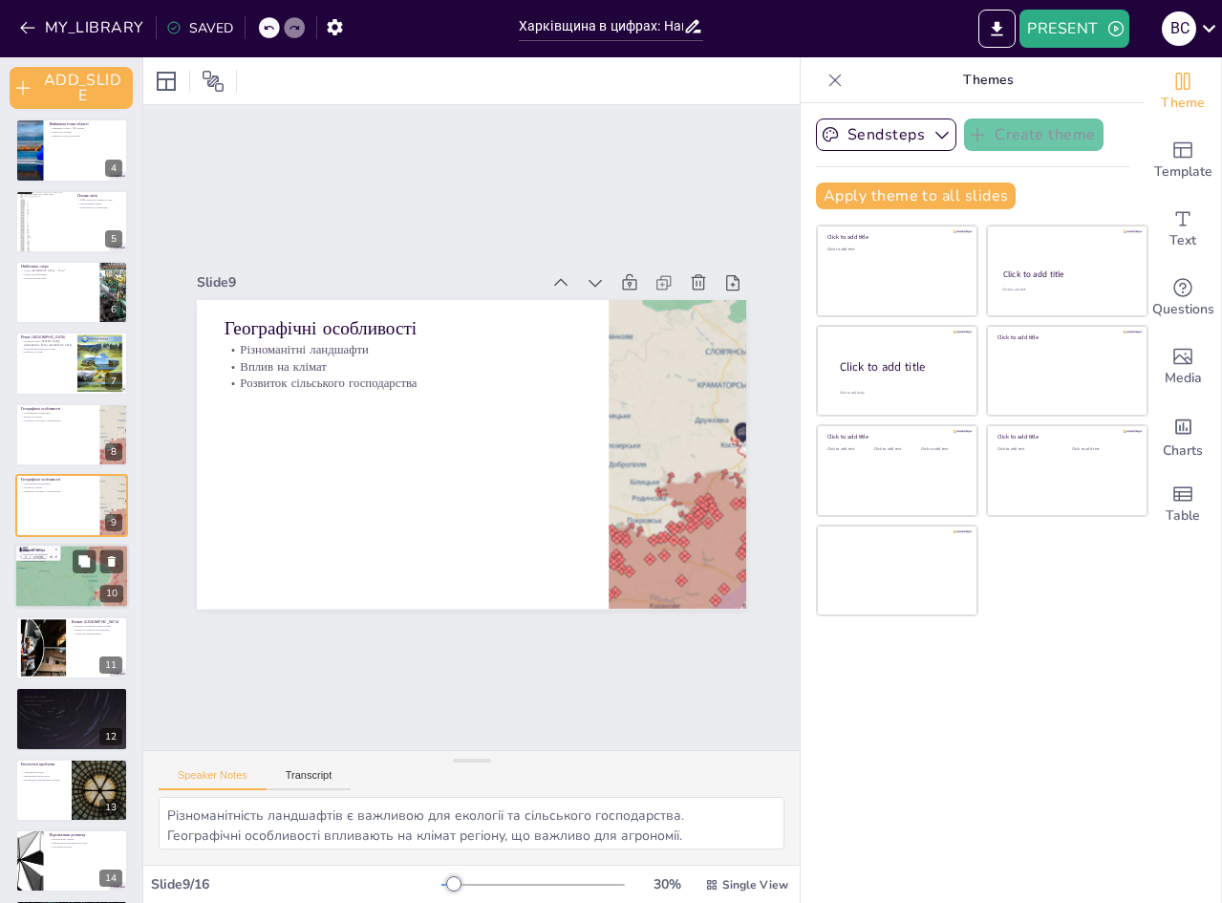
click at [80, 576] on div at bounding box center [72, 577] width 116 height 65
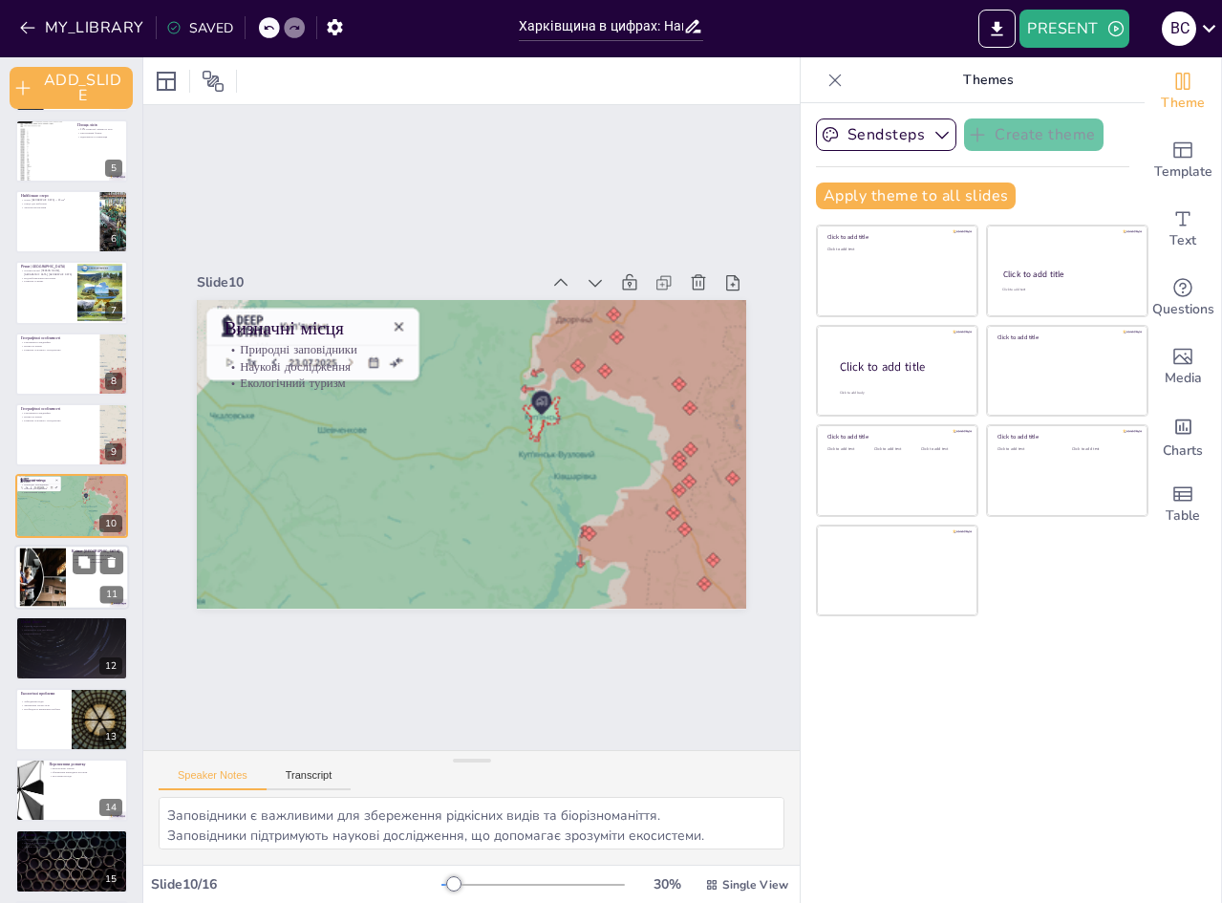
click at [59, 573] on div at bounding box center [42, 576] width 103 height 58
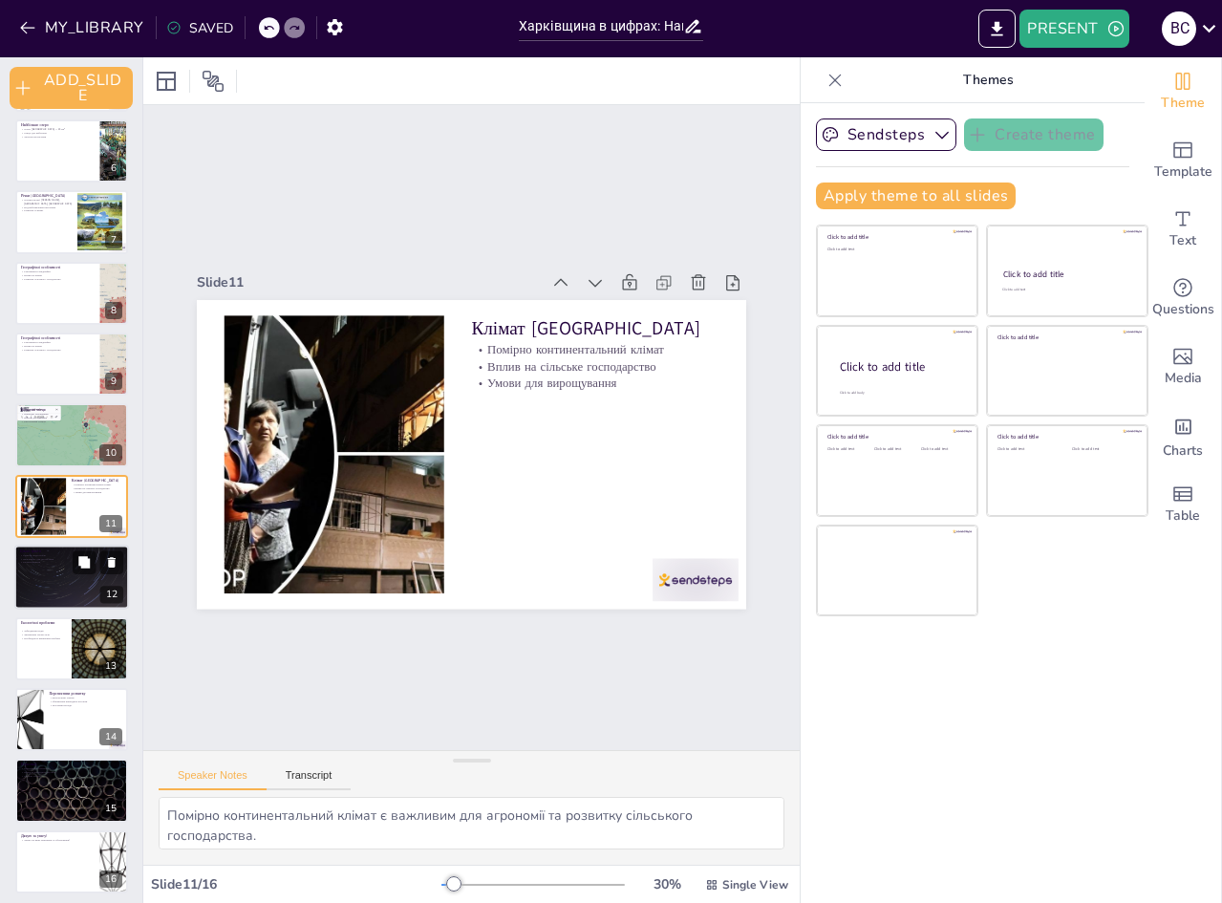
click at [48, 581] on div at bounding box center [71, 577] width 115 height 65
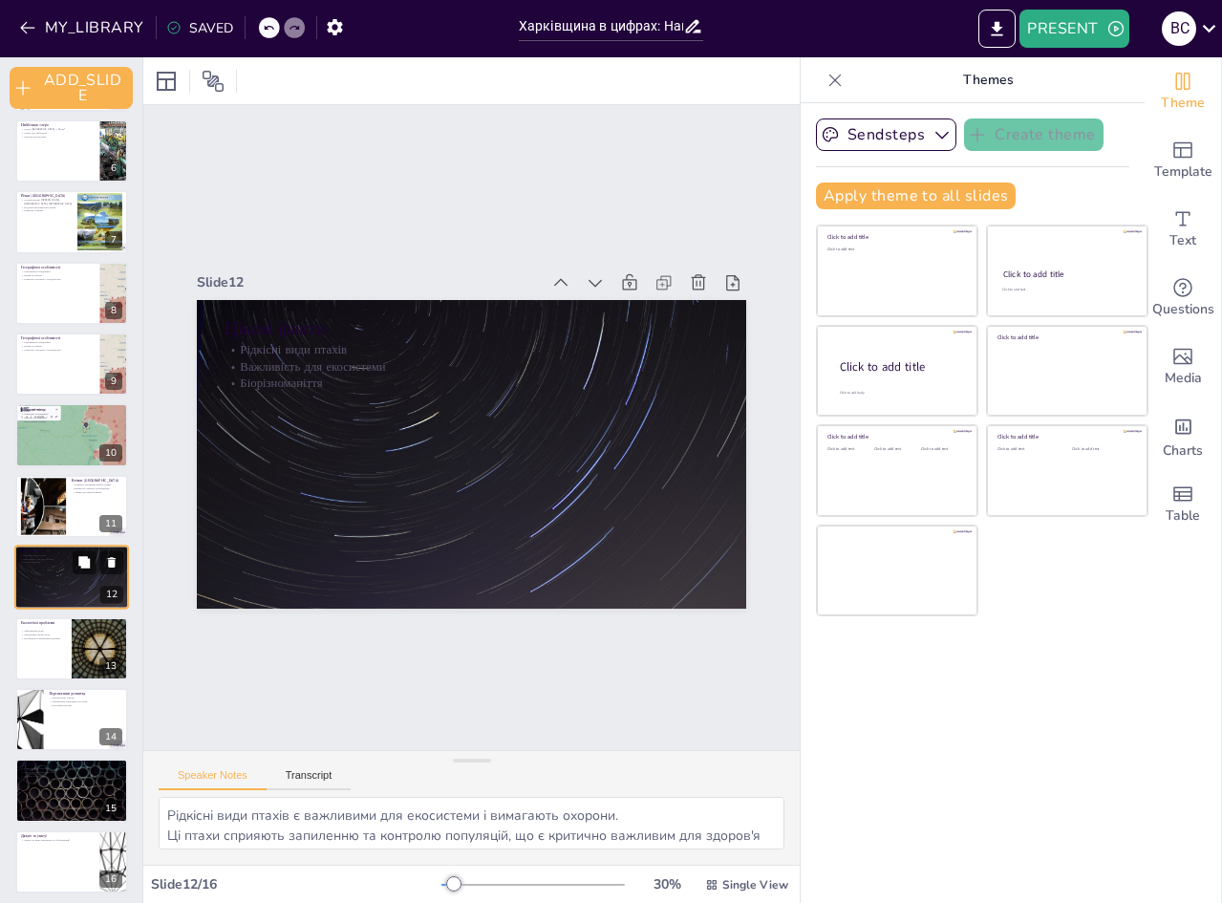
scroll to position [366, 0]
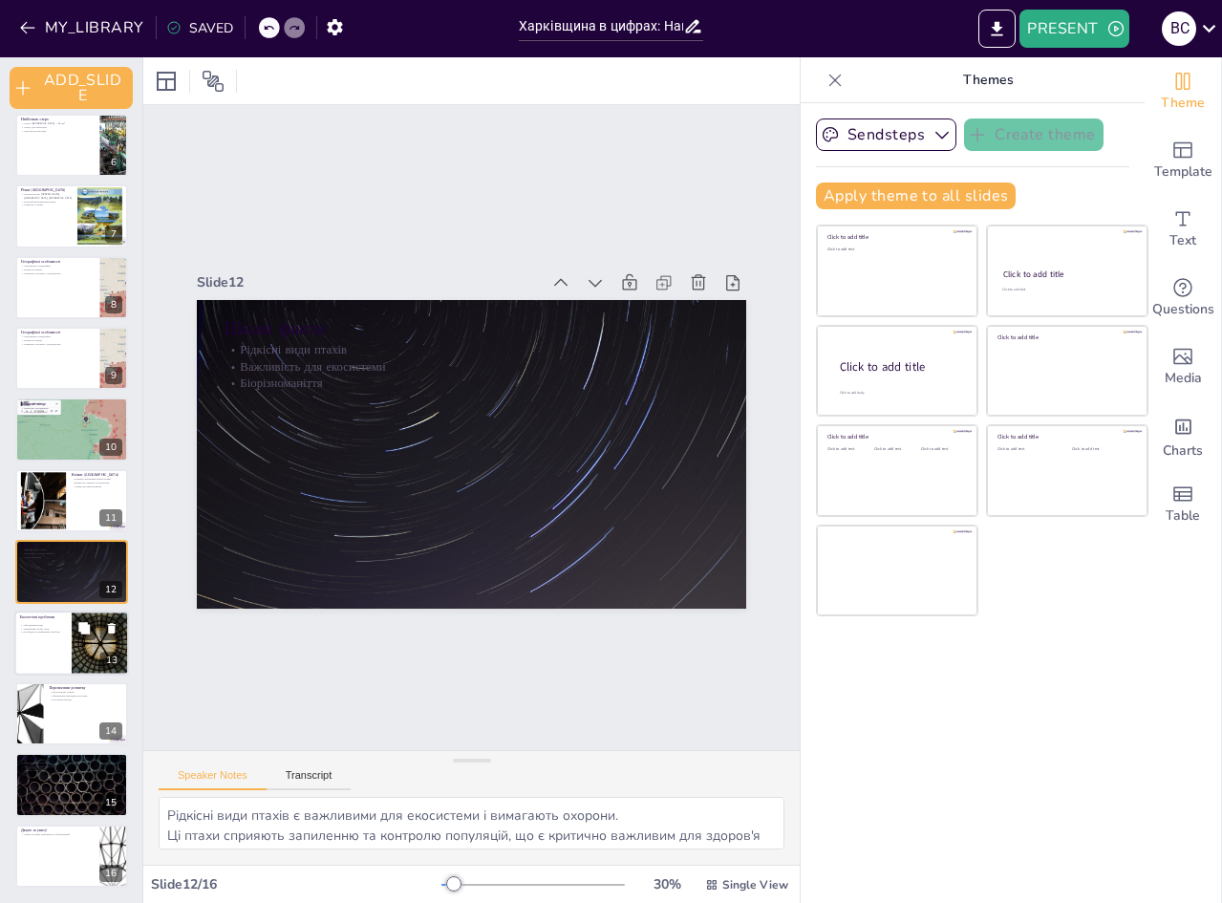
click at [38, 655] on div at bounding box center [71, 642] width 115 height 65
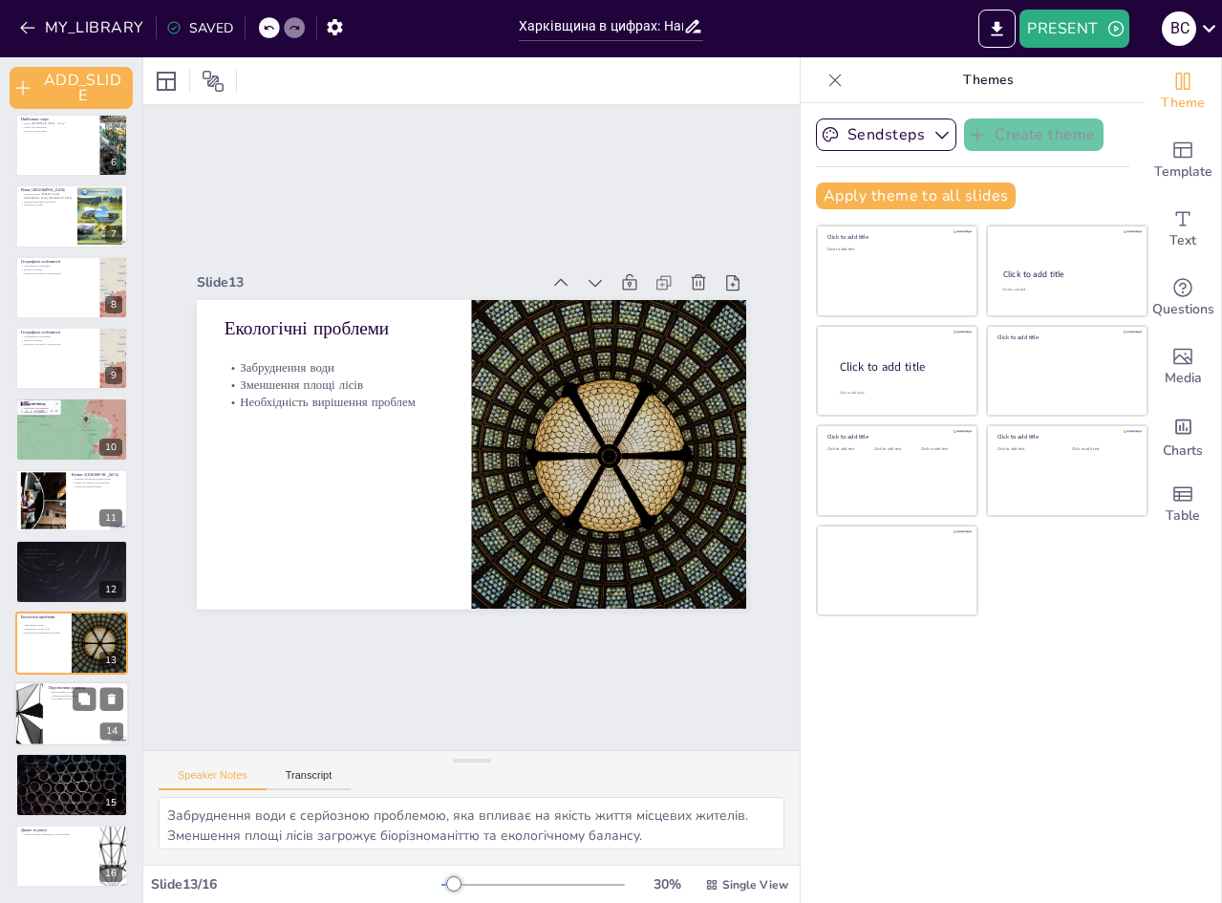
click at [64, 715] on div at bounding box center [71, 713] width 115 height 65
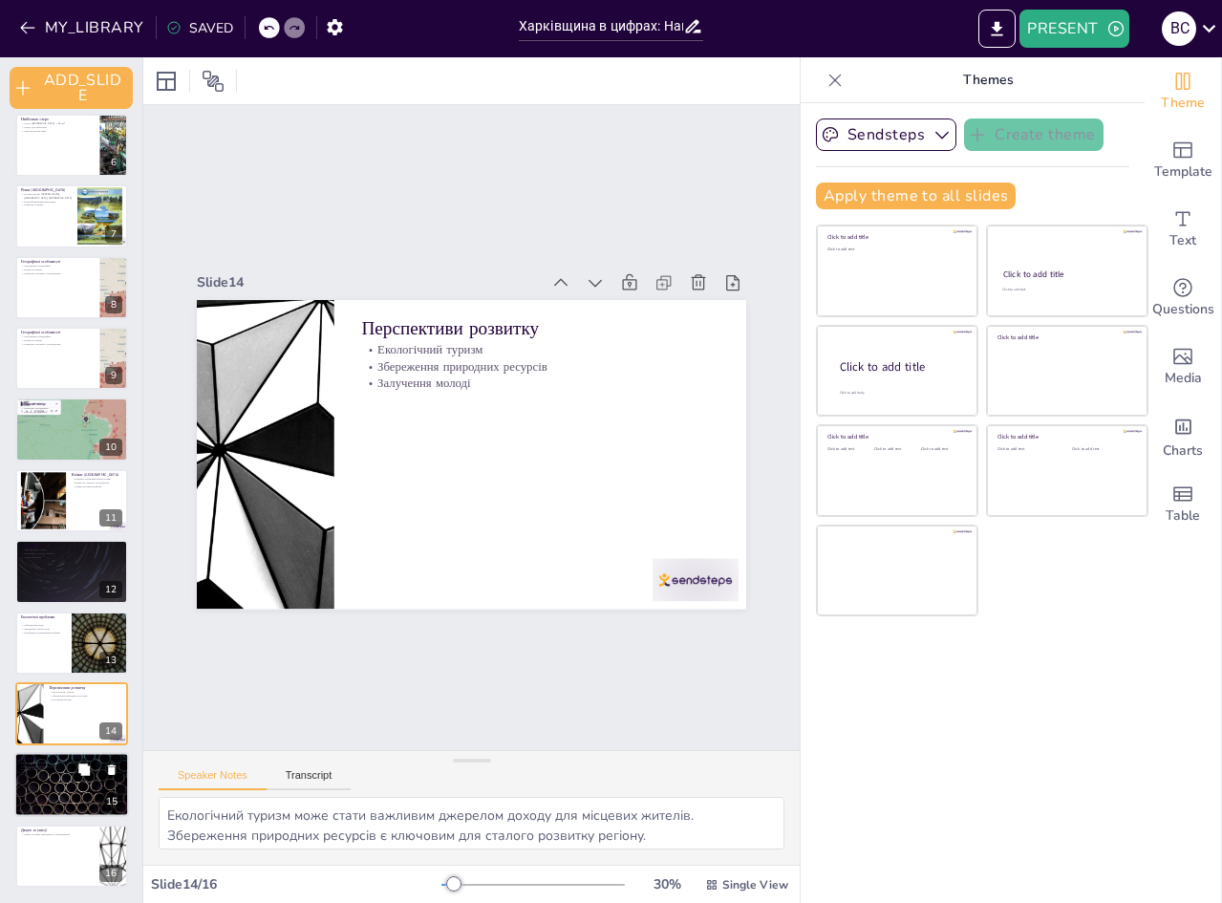
click at [57, 797] on div at bounding box center [71, 785] width 115 height 65
type textarea "Географічний потенціал Харківщини є важливим для її розвитку та збереження. Роз…"
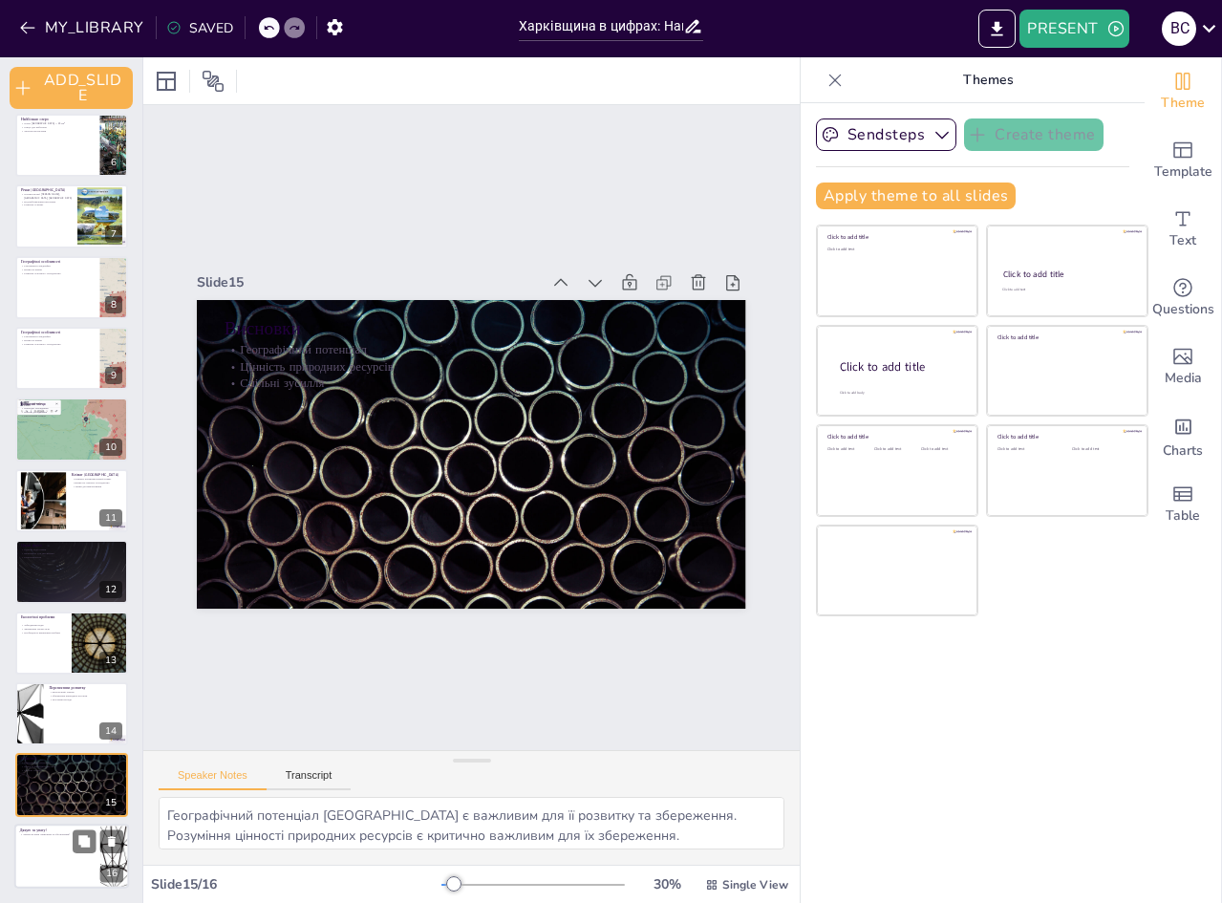
click at [44, 836] on div at bounding box center [71, 856] width 115 height 65
